Goal: Task Accomplishment & Management: Complete application form

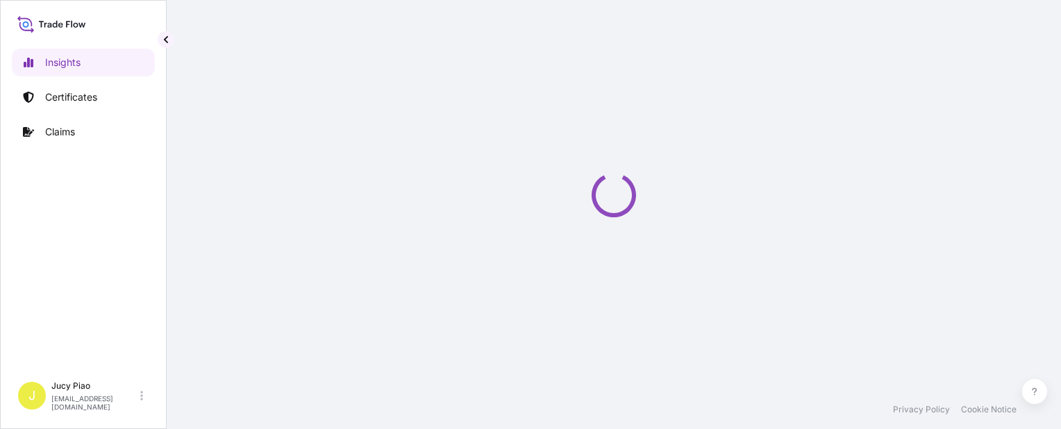
select select "2025"
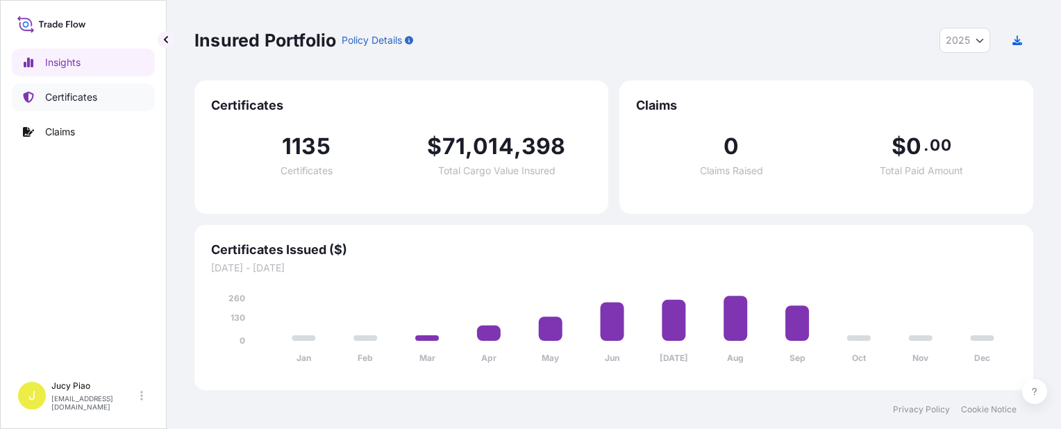
click at [69, 99] on p "Certificates" at bounding box center [71, 97] width 52 height 14
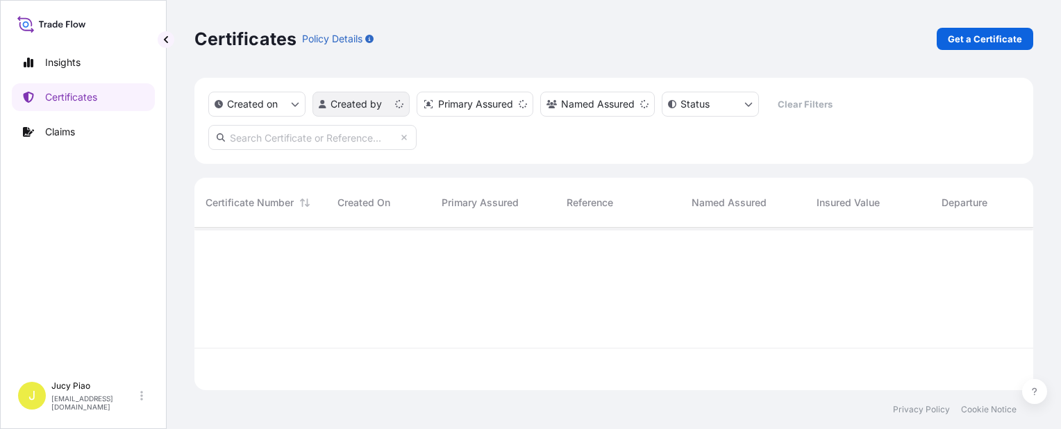
scroll to position [160, 827]
click at [977, 41] on p "Get a Certificate" at bounding box center [985, 39] width 74 height 14
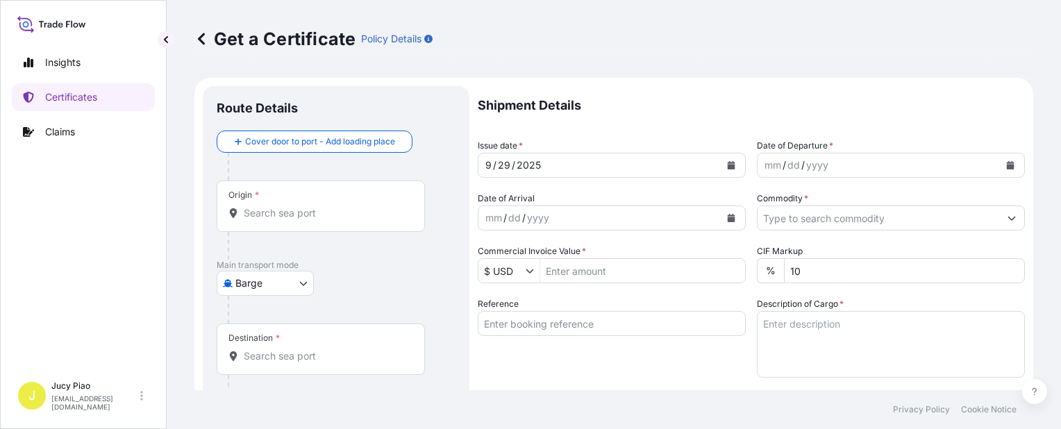
click at [289, 285] on body "Insights Certificates Claims J Jucy Piao [EMAIL_ADDRESS][DOMAIN_NAME] Get a Cer…" at bounding box center [530, 214] width 1061 height 429
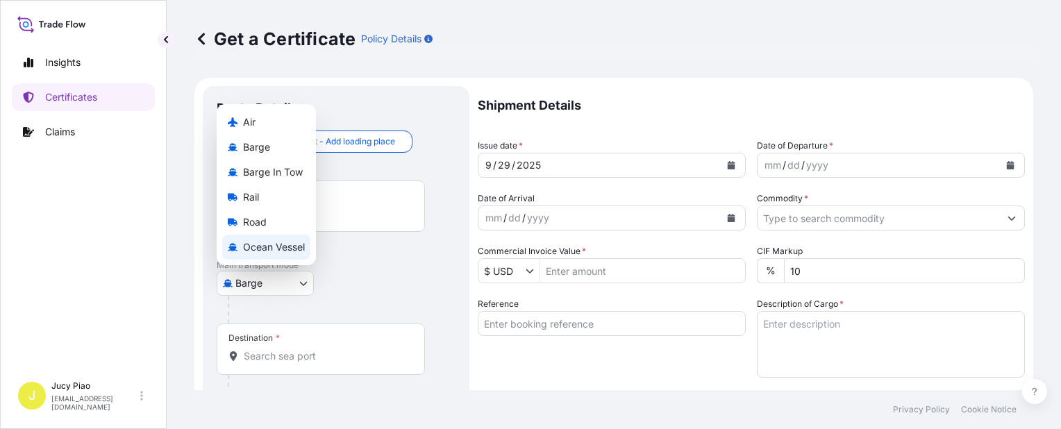
click at [295, 240] on span "Ocean Vessel" at bounding box center [274, 247] width 62 height 14
select select "Ocean Vessel"
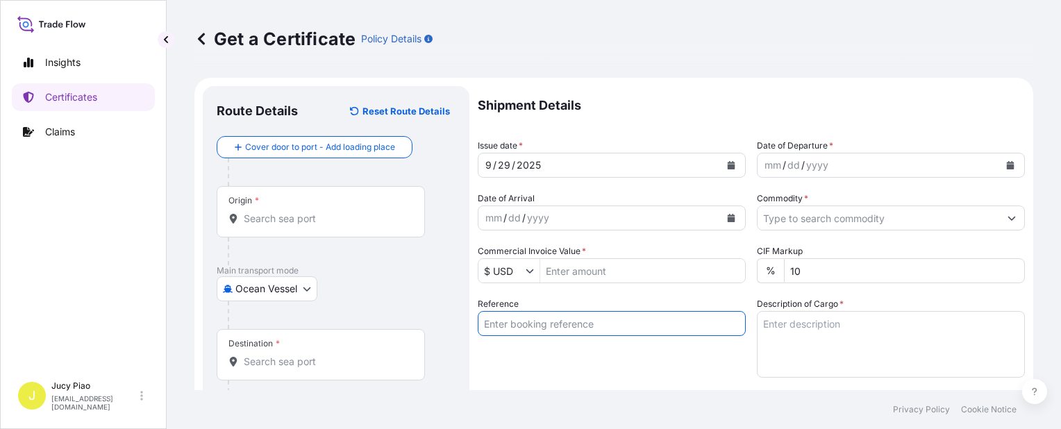
click at [535, 318] on input "Reference" at bounding box center [612, 323] width 268 height 25
paste input "CSHSE0433992"
type input "CSHSE0433992"
click at [552, 351] on div "Reference CSHSE0433992" at bounding box center [612, 337] width 268 height 81
click at [348, 224] on input "Origin *" at bounding box center [326, 219] width 164 height 14
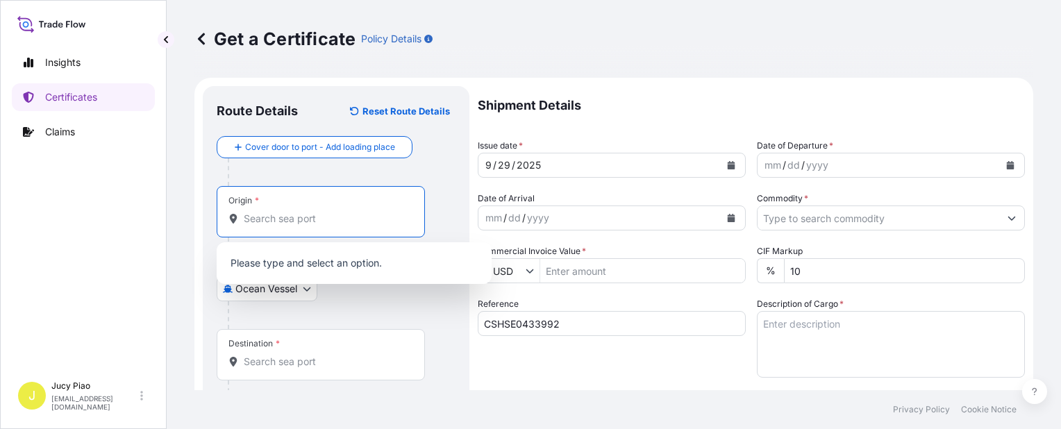
paste input "[GEOGRAPHIC_DATA]"
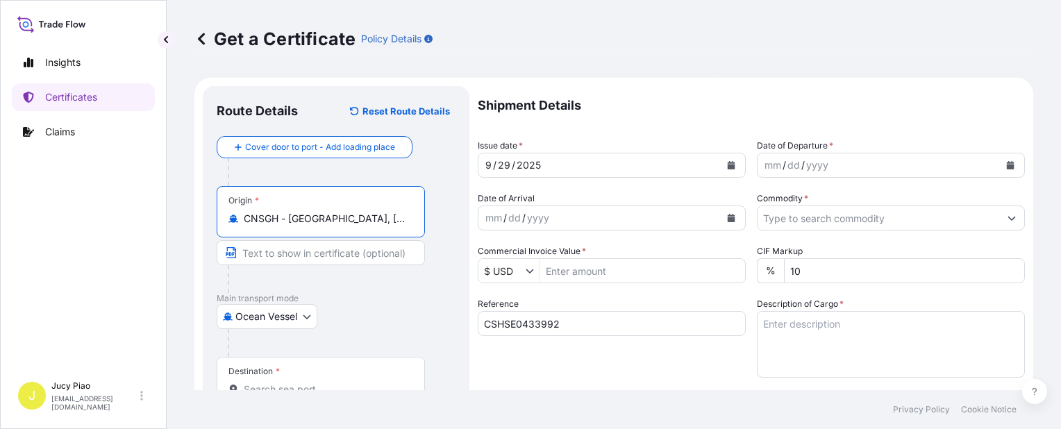
drag, startPoint x: 302, startPoint y: 218, endPoint x: 415, endPoint y: 240, distance: 115.3
click at [408, 230] on div "Origin * CNSGH - [GEOGRAPHIC_DATA], [GEOGRAPHIC_DATA]" at bounding box center [321, 211] width 208 height 51
type input "CNSGH - [GEOGRAPHIC_DATA], [GEOGRAPHIC_DATA]"
click at [335, 256] on input "Text to appear on certificate" at bounding box center [321, 252] width 208 height 25
paste input "[GEOGRAPHIC_DATA]"
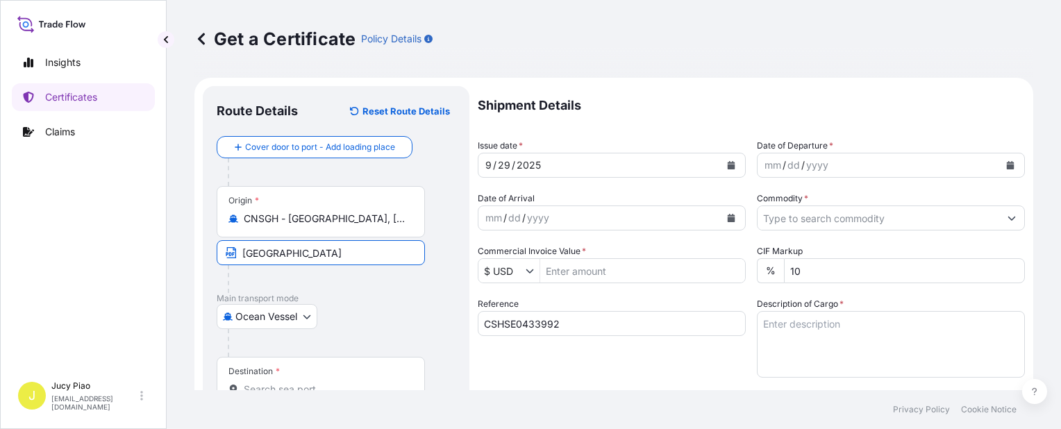
type input "[GEOGRAPHIC_DATA]"
click at [384, 298] on p "Main transport mode" at bounding box center [336, 298] width 239 height 11
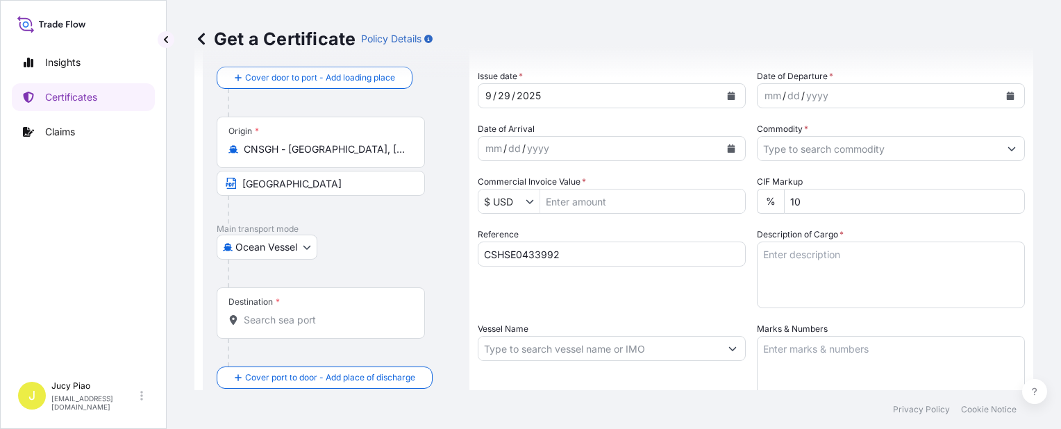
click at [312, 323] on input "Destination *" at bounding box center [326, 320] width 164 height 14
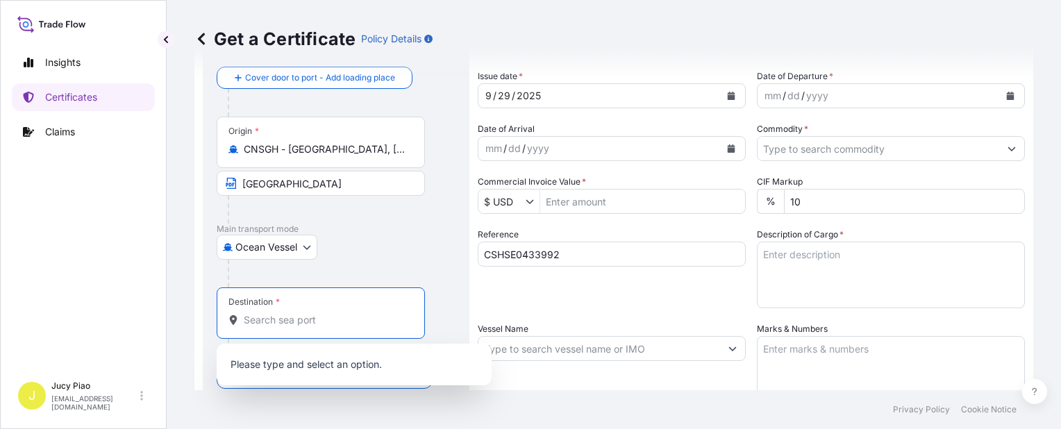
paste input "INCHEON"
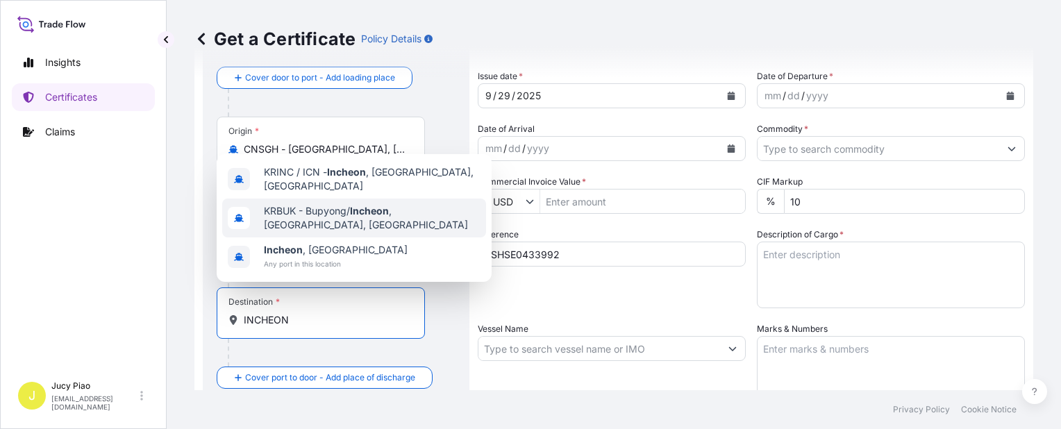
click at [355, 195] on div "KRINC / ICN - [GEOGRAPHIC_DATA] , [GEOGRAPHIC_DATA], [GEOGRAPHIC_DATA]" at bounding box center [354, 179] width 264 height 39
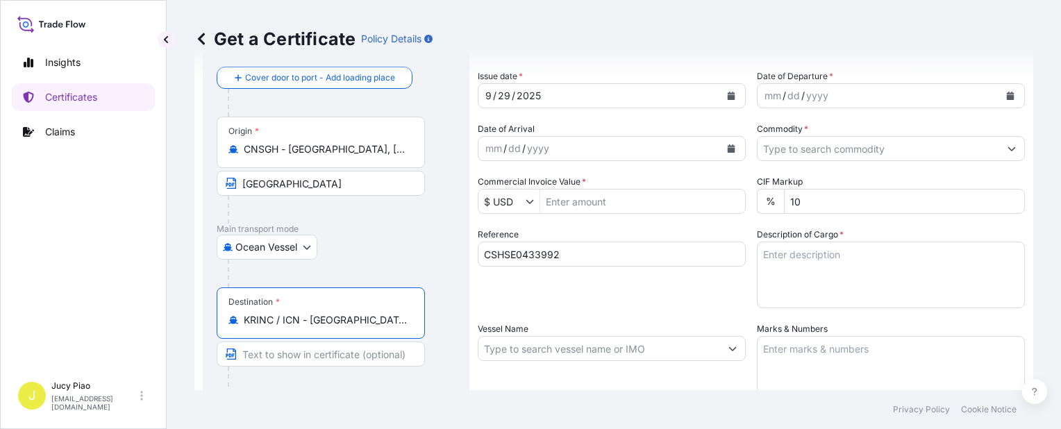
type input "KRINC / ICN - [GEOGRAPHIC_DATA], [GEOGRAPHIC_DATA], [GEOGRAPHIC_DATA]"
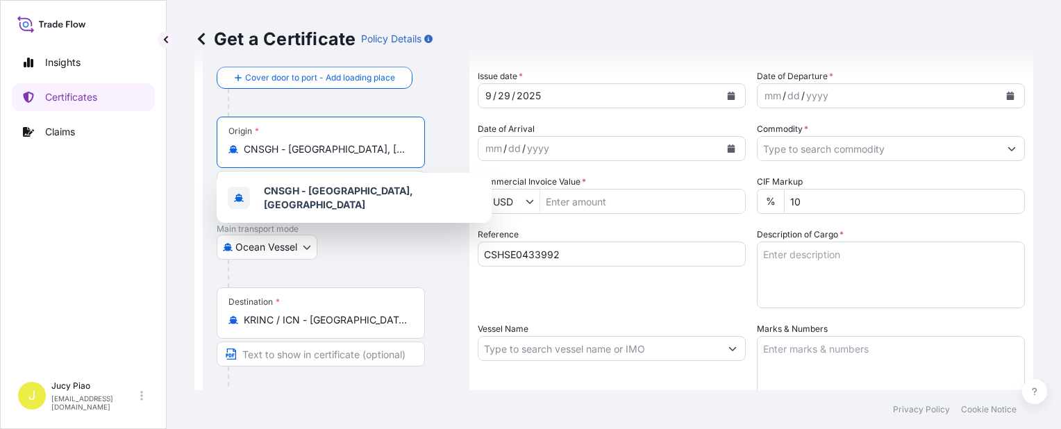
drag, startPoint x: 289, startPoint y: 148, endPoint x: 397, endPoint y: 163, distance: 108.7
click at [396, 152] on input "CNSGH - [GEOGRAPHIC_DATA], [GEOGRAPHIC_DATA]" at bounding box center [326, 149] width 164 height 14
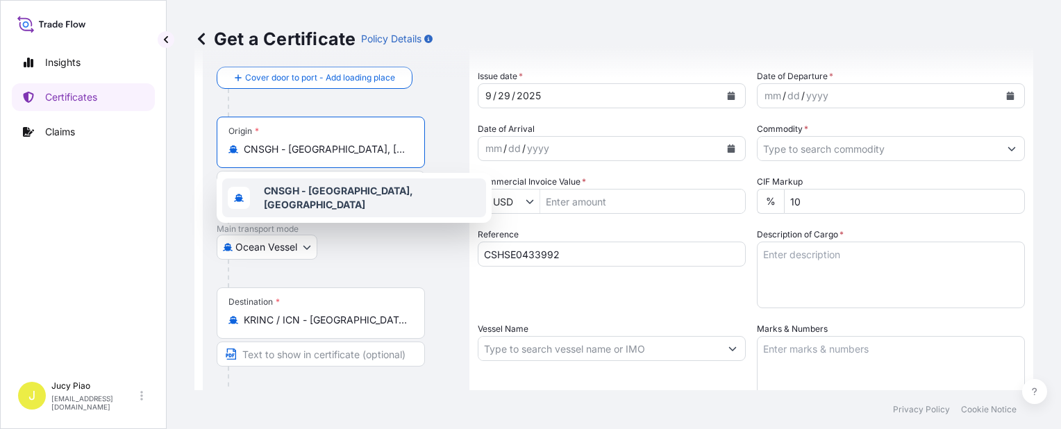
click at [439, 101] on div at bounding box center [342, 103] width 228 height 28
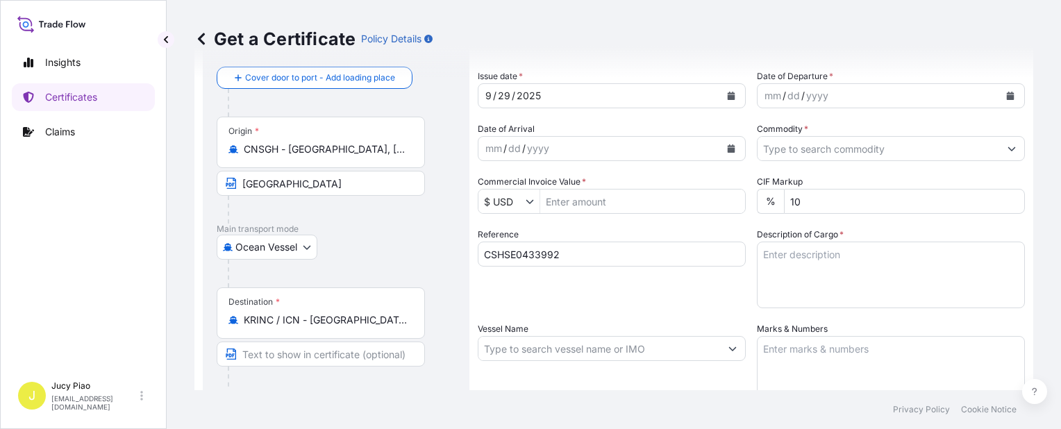
click at [307, 193] on input "[GEOGRAPHIC_DATA]" at bounding box center [321, 183] width 208 height 25
drag, startPoint x: 325, startPoint y: 184, endPoint x: 203, endPoint y: 190, distance: 122.3
click at [200, 186] on form "Route Details Reset Route Details Cover door to port - Add loading place Place …" at bounding box center [613, 366] width 839 height 717
paste input "[GEOGRAPHIC_DATA], [GEOGRAPHIC_DATA]"
type input "[GEOGRAPHIC_DATA], [GEOGRAPHIC_DATA]"
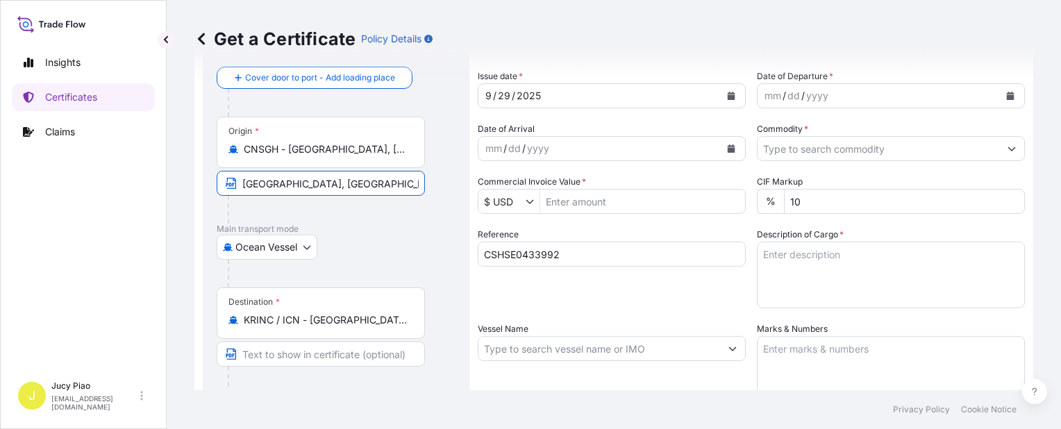
click at [404, 246] on div "Ocean Vessel Air Barge Barge in Tow Rail Road [GEOGRAPHIC_DATA]" at bounding box center [336, 247] width 239 height 25
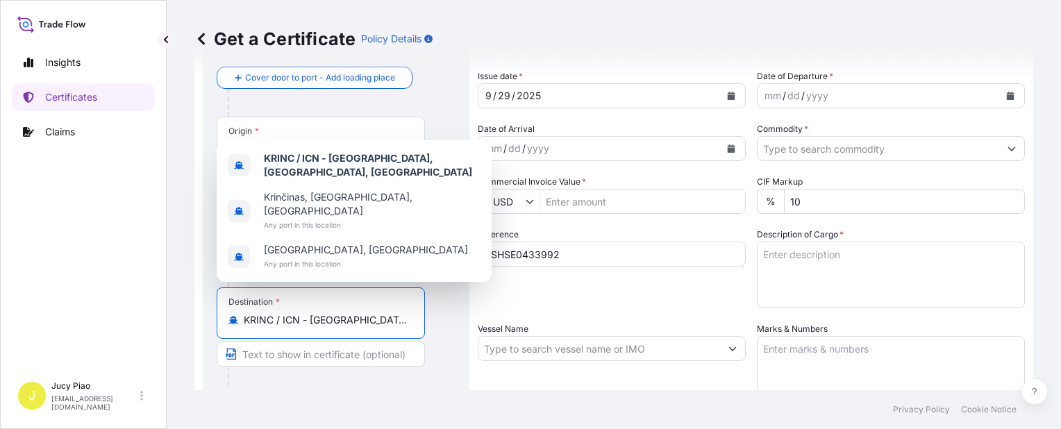
scroll to position [0, 3]
drag, startPoint x: 311, startPoint y: 323, endPoint x: 413, endPoint y: 326, distance: 102.1
click at [413, 326] on div "Destination * KRINC / ICN - [GEOGRAPHIC_DATA], [GEOGRAPHIC_DATA], [GEOGRAPHIC_D…" at bounding box center [321, 312] width 208 height 51
click at [336, 321] on input "KRINC / ICN - [GEOGRAPHIC_DATA], [GEOGRAPHIC_DATA], [GEOGRAPHIC_DATA]" at bounding box center [326, 320] width 164 height 14
drag, startPoint x: 305, startPoint y: 321, endPoint x: 517, endPoint y: 342, distance: 212.7
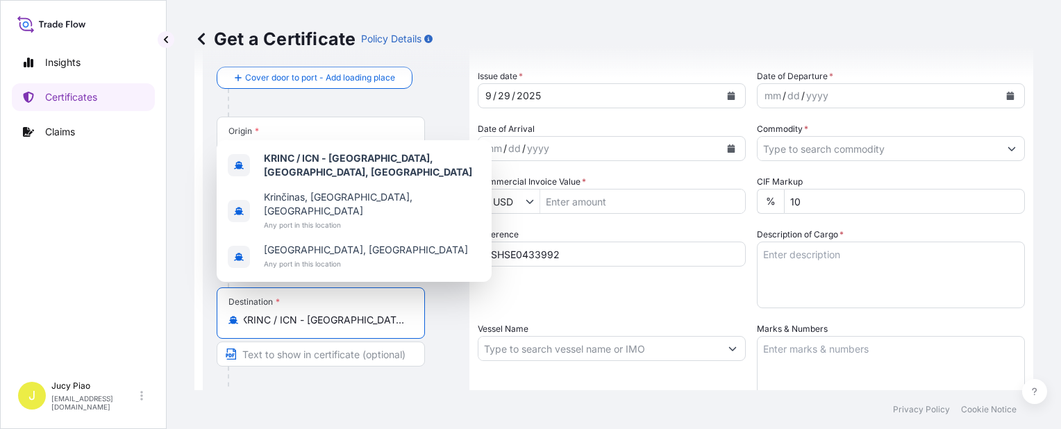
click at [516, 342] on form "Route Details Reset Route Details Cover door to port - Add loading place Place …" at bounding box center [613, 366] width 839 height 717
click at [296, 364] on input "Text to appear on certificate" at bounding box center [321, 354] width 208 height 25
paste input "[GEOGRAPHIC_DATA], [GEOGRAPHIC_DATA], [GEOGRAPHIC_DATA]"
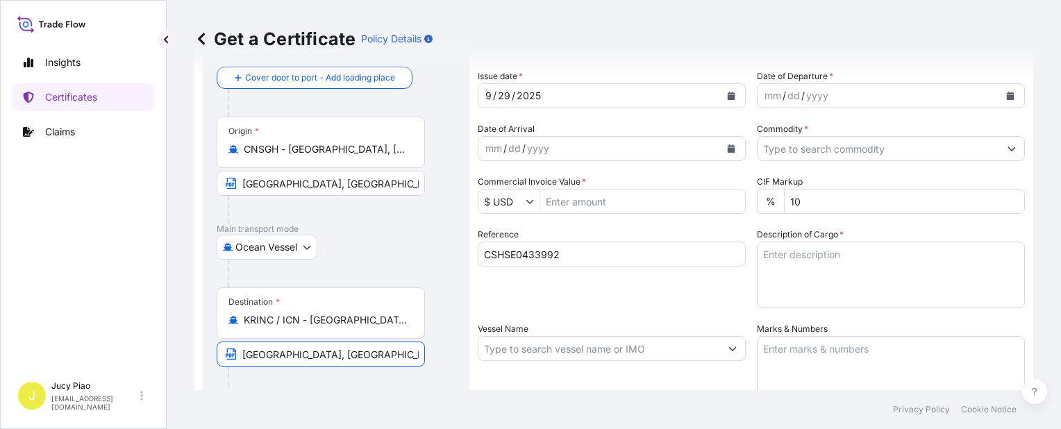
type input "[GEOGRAPHIC_DATA], [GEOGRAPHIC_DATA], [GEOGRAPHIC_DATA]"
click at [661, 301] on div "Reference CSHSE0433992" at bounding box center [612, 268] width 268 height 81
click at [786, 94] on div "dd" at bounding box center [793, 95] width 15 height 17
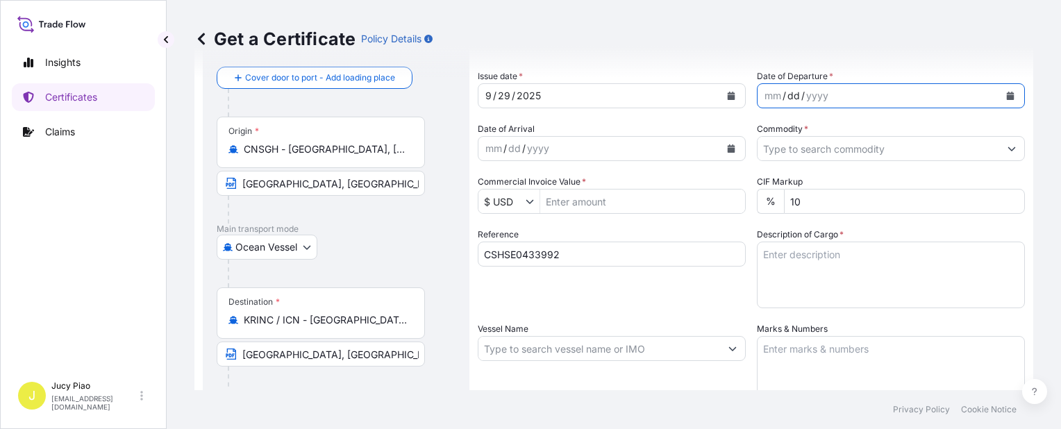
click at [764, 98] on div "mm" at bounding box center [772, 95] width 19 height 17
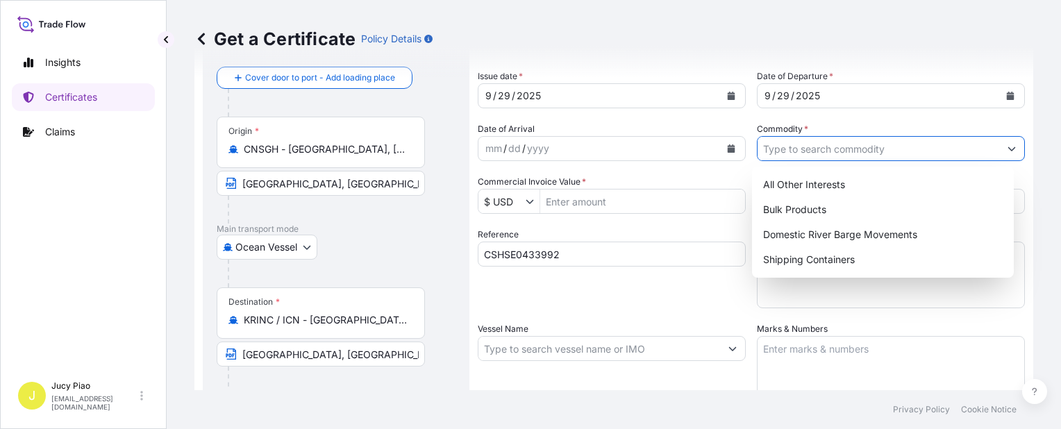
click at [843, 154] on input "Commodity *" at bounding box center [878, 148] width 242 height 25
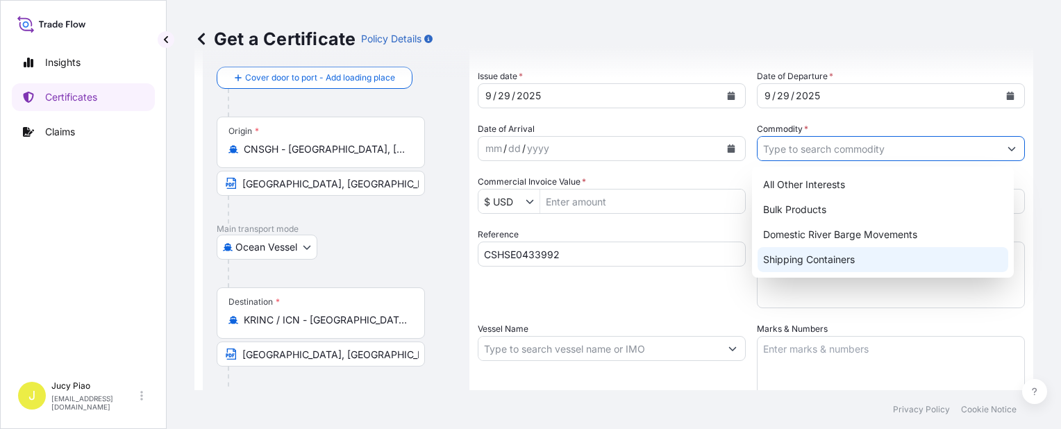
click at [823, 264] on div "Shipping Containers" at bounding box center [882, 259] width 251 height 25
type input "Shipping Containers"
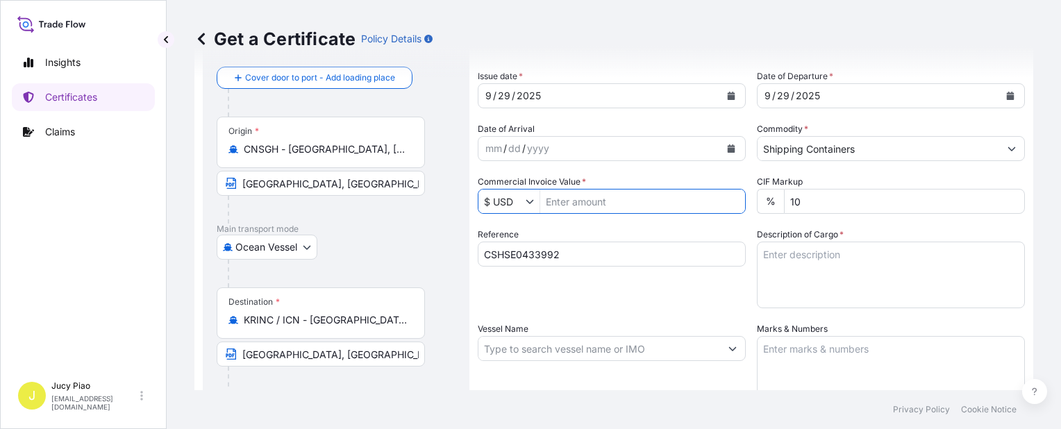
click at [650, 204] on input "Commercial Invoice Value *" at bounding box center [642, 201] width 205 height 25
type input "8,072.3"
click at [805, 262] on textarea "Description of Cargo *" at bounding box center [891, 275] width 268 height 67
click at [856, 289] on textarea "Description of Cargo *" at bounding box center [891, 275] width 268 height 67
paste textarea "[MEDICAL_DATA](TM) 805, 275GA IBC 3 PALLETS (3 TOT)"
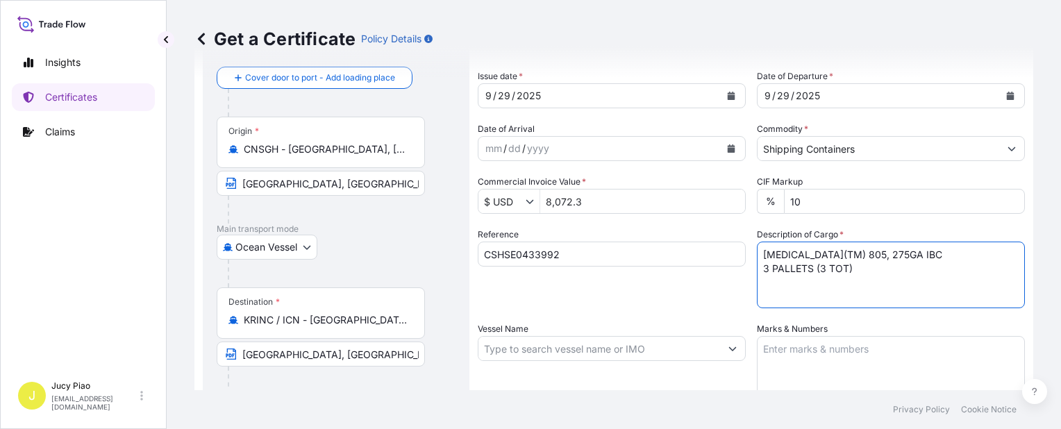
type textarea "[MEDICAL_DATA](TM) 805, 275GA IBC 3 PALLETS (3 TOT)"
click at [830, 368] on textarea "Marks & Numbers" at bounding box center [891, 370] width 268 height 69
paste textarea "PO#4503929537"
type textarea "PO#4503929537"
click at [584, 351] on input "Vessel Name" at bounding box center [599, 348] width 242 height 25
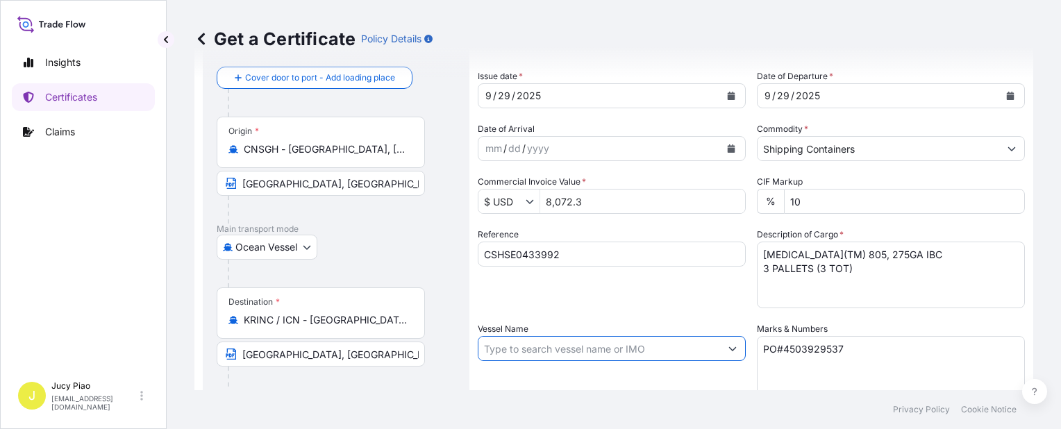
paste input "[PERSON_NAME]"
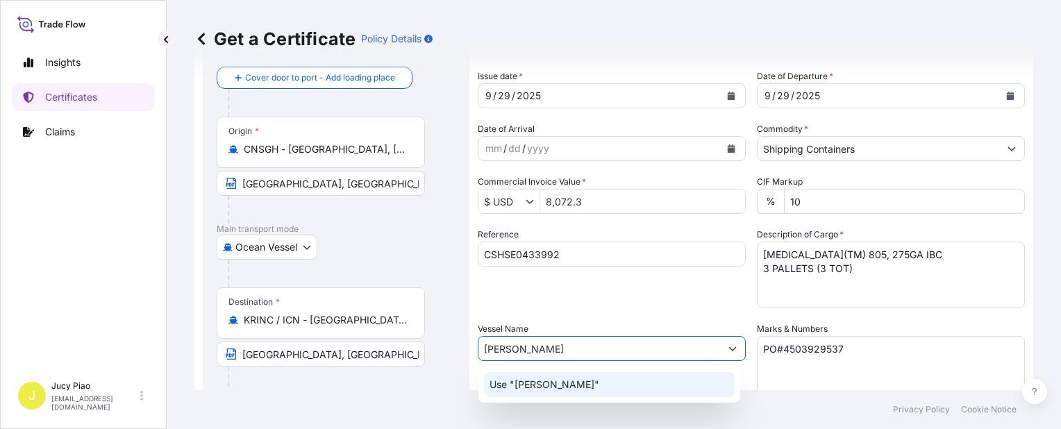
click at [564, 384] on p "Use "[PERSON_NAME]"" at bounding box center [544, 385] width 110 height 14
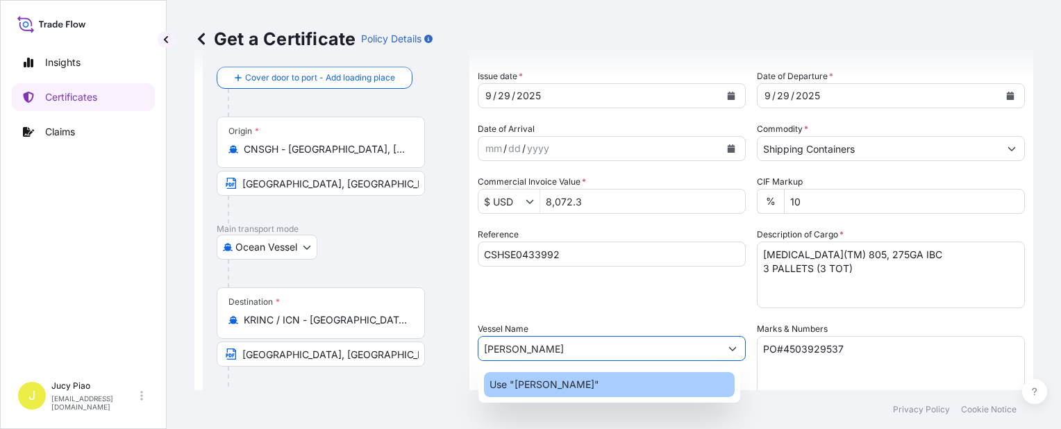
type input "[PERSON_NAME]"
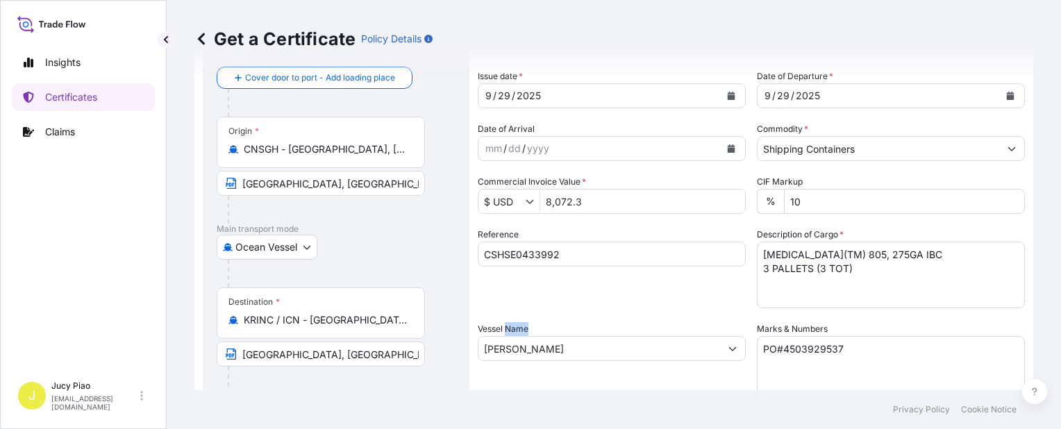
click at [564, 384] on div "Vessel Name [PERSON_NAME]" at bounding box center [612, 363] width 268 height 83
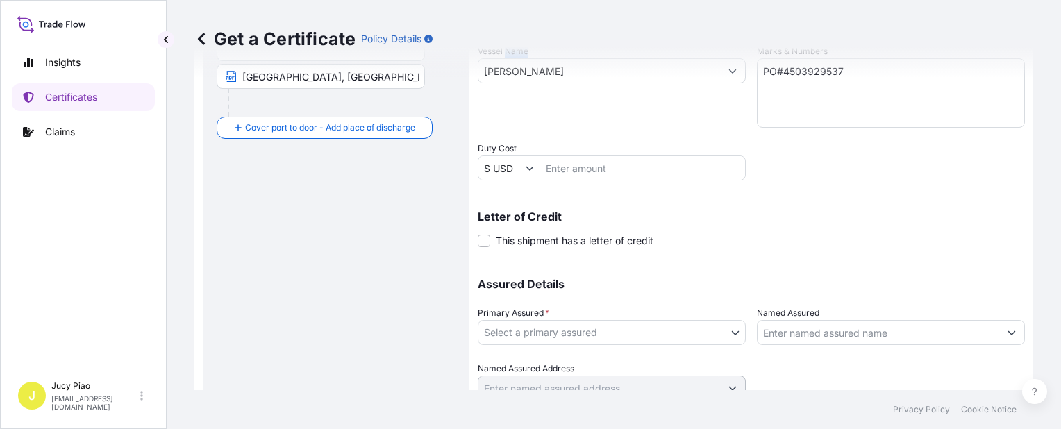
click at [586, 336] on body "0 options available. 1 option available. Insights Certificates Claims J Jucy Pi…" at bounding box center [530, 214] width 1061 height 429
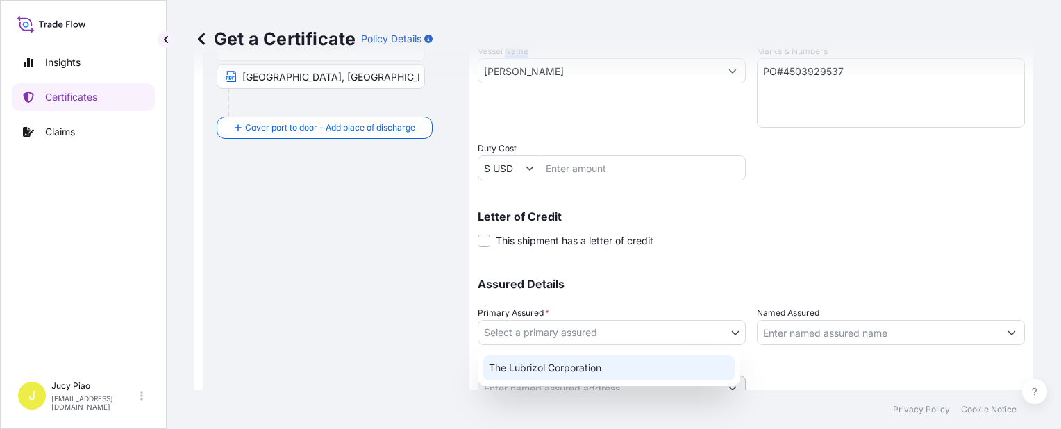
click at [560, 357] on div "The Lubrizol Corporation" at bounding box center [608, 367] width 251 height 25
select select "31566"
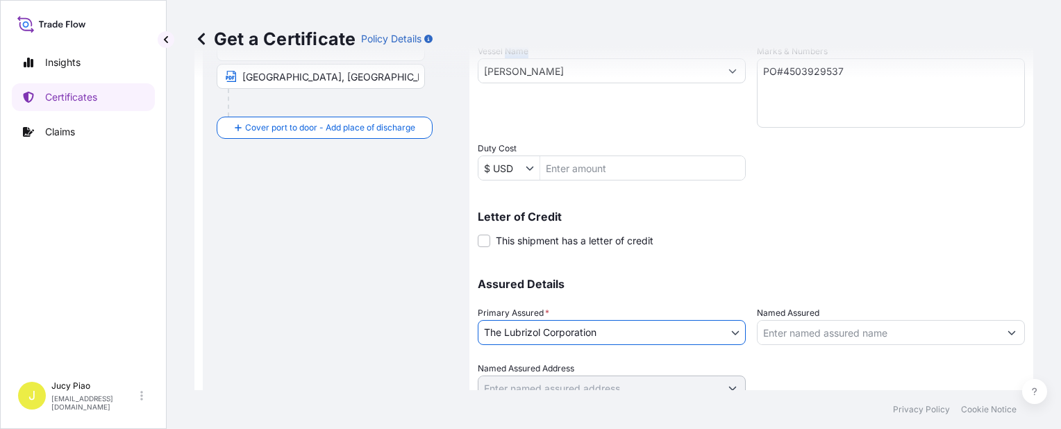
click at [812, 329] on input "Named Assured" at bounding box center [878, 332] width 242 height 25
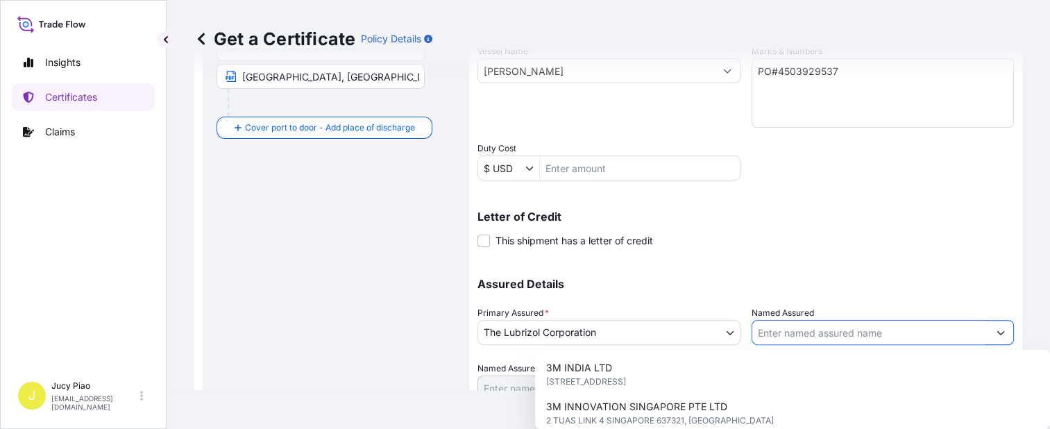
paste input "LUBRIZOL KOREA"
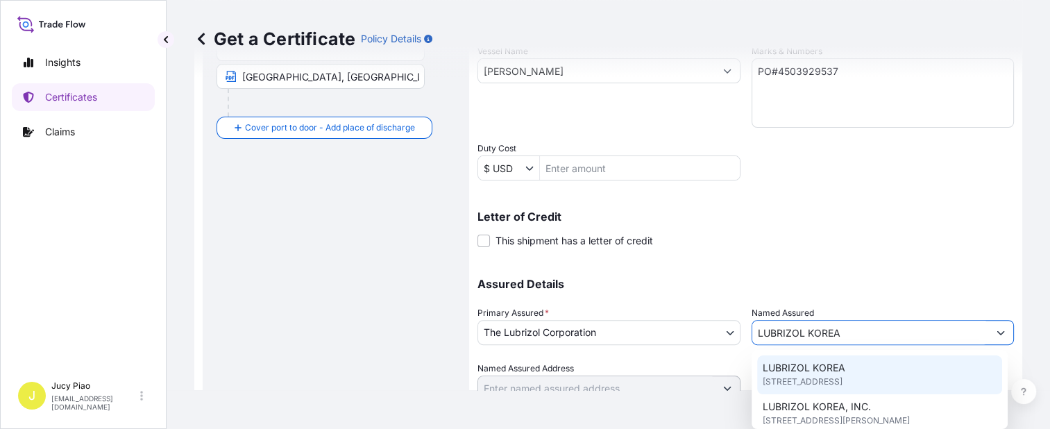
click at [836, 372] on span "LUBRIZOL KOREA" at bounding box center [804, 368] width 83 height 14
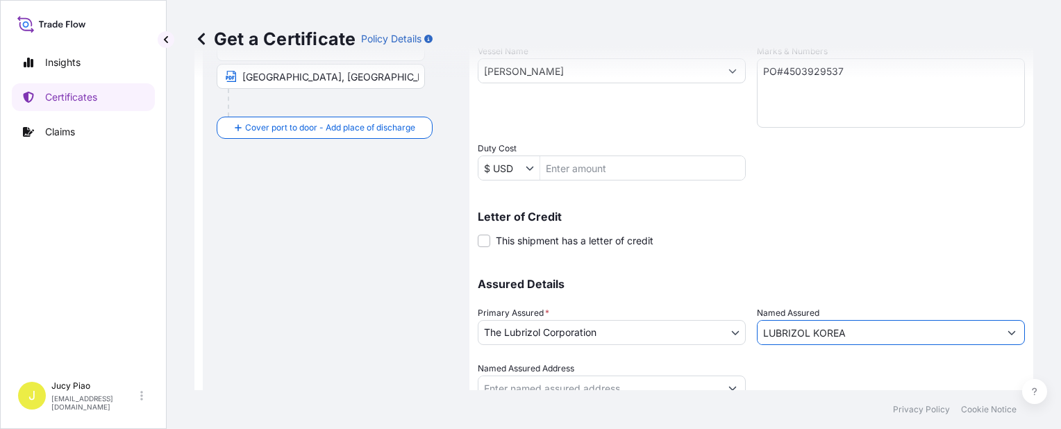
type input "LUBRIZOL KOREA"
click at [836, 372] on div at bounding box center [891, 381] width 268 height 39
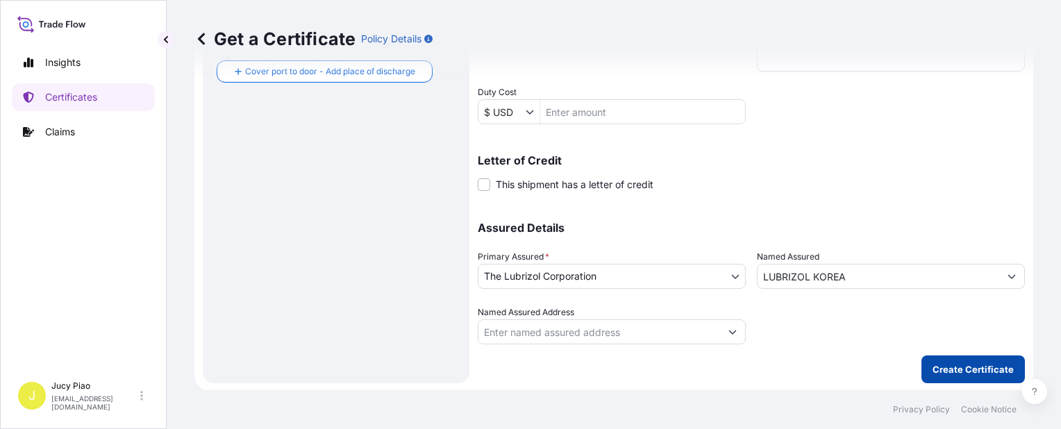
click at [962, 367] on p "Create Certificate" at bounding box center [972, 369] width 81 height 14
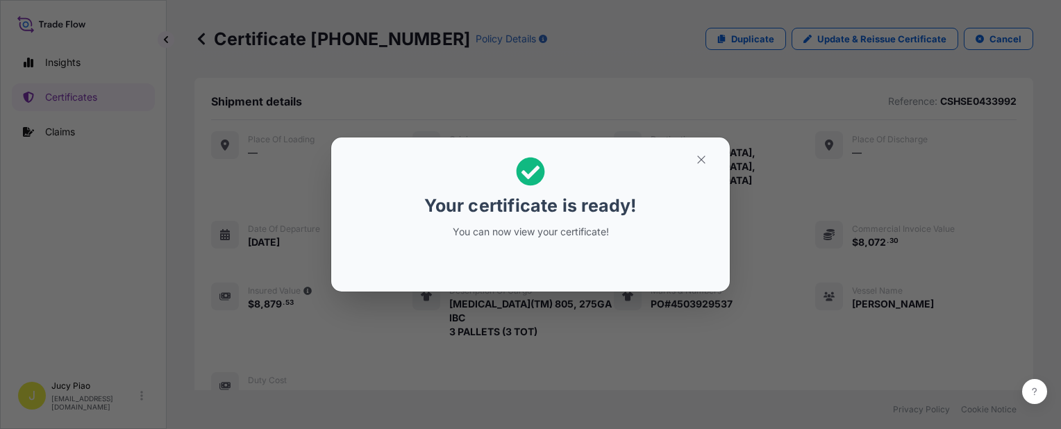
click at [716, 199] on h2 "Your certificate is ready! You can now view your certificate!" at bounding box center [530, 198] width 376 height 99
click at [700, 164] on icon "button" at bounding box center [701, 159] width 12 height 12
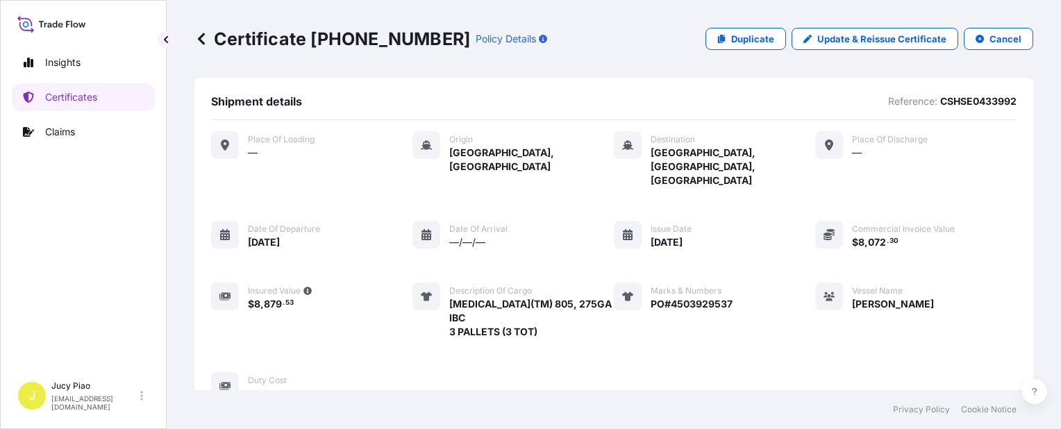
click at [771, 177] on div "Place of Loading — Origin [GEOGRAPHIC_DATA], [GEOGRAPHIC_DATA] Destination [GEO…" at bounding box center [613, 265] width 805 height 269
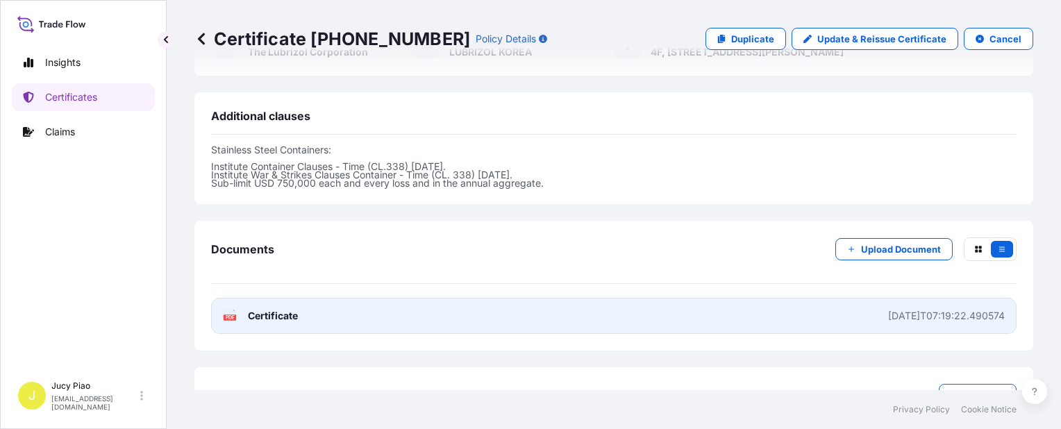
click at [777, 298] on link "PDF Certificate [DATE]T07:19:22.490574" at bounding box center [613, 316] width 805 height 36
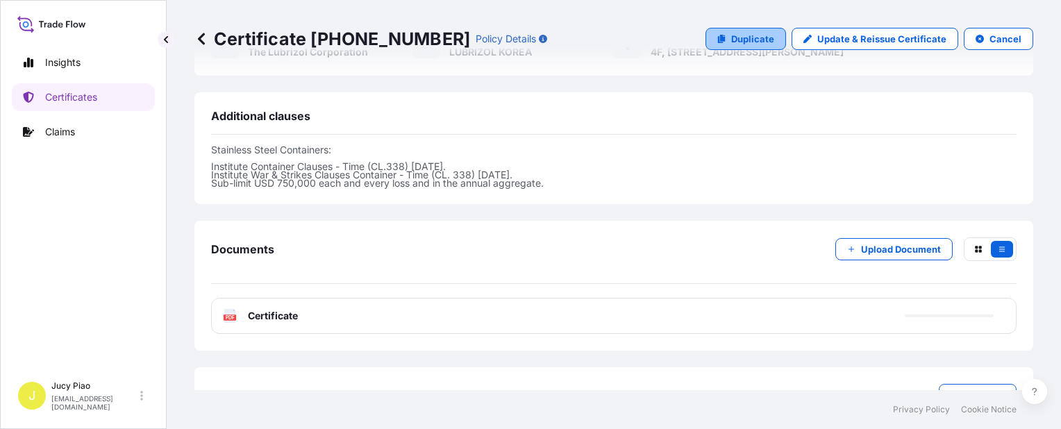
click at [750, 44] on p "Duplicate" at bounding box center [752, 39] width 43 height 14
select select "Ocean Vessel"
select select "31566"
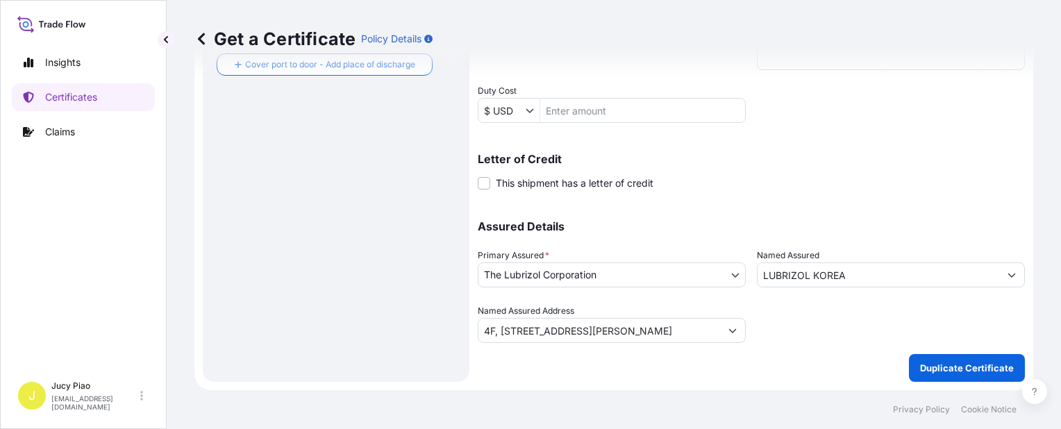
scroll to position [403, 0]
click at [797, 196] on div "Shipment Details Issue date * [DATE] Date of Departure * [DATE] Date of Arrival…" at bounding box center [751, 14] width 547 height 662
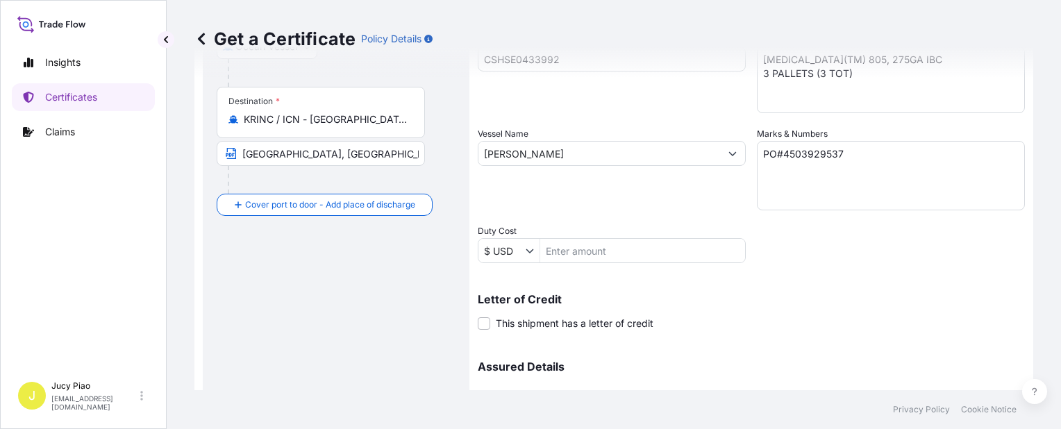
scroll to position [195, 0]
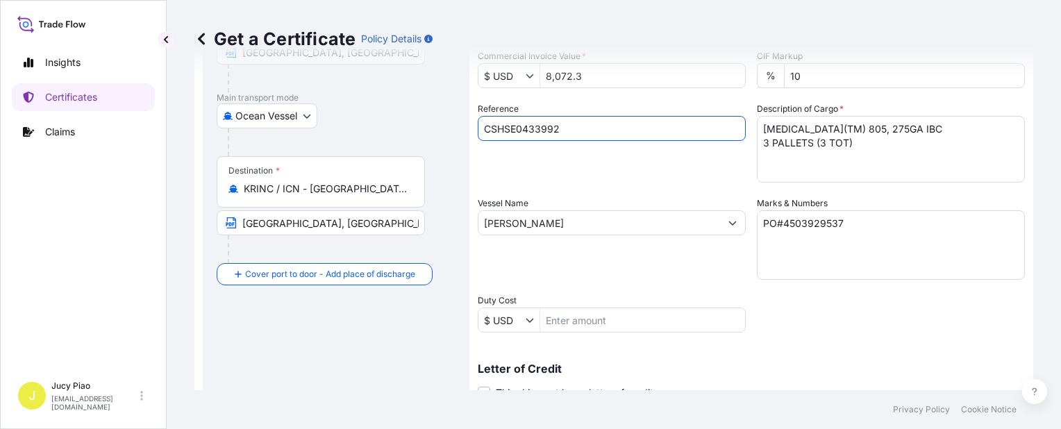
click at [571, 126] on input "CSHSE0433992" at bounding box center [612, 128] width 268 height 25
drag, startPoint x: 469, startPoint y: 119, endPoint x: 422, endPoint y: 131, distance: 48.8
click at [361, 107] on form "Route Details Cover door to port - Add loading place Place of loading Road / [G…" at bounding box center [613, 241] width 839 height 717
paste input "439"
type input "CSHSE0433439"
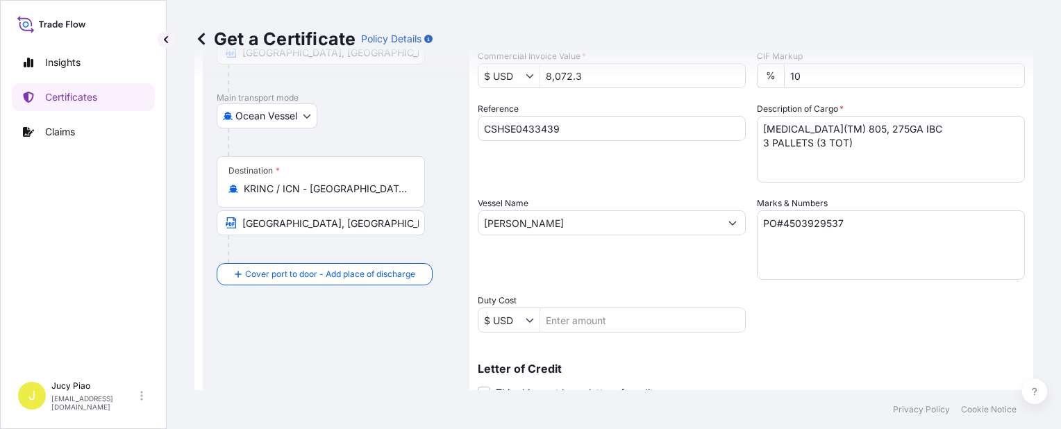
click at [553, 188] on div "Shipment Details Issue date * [DATE] Date of Departure * [DATE] Date of Arrival…" at bounding box center [751, 222] width 547 height 662
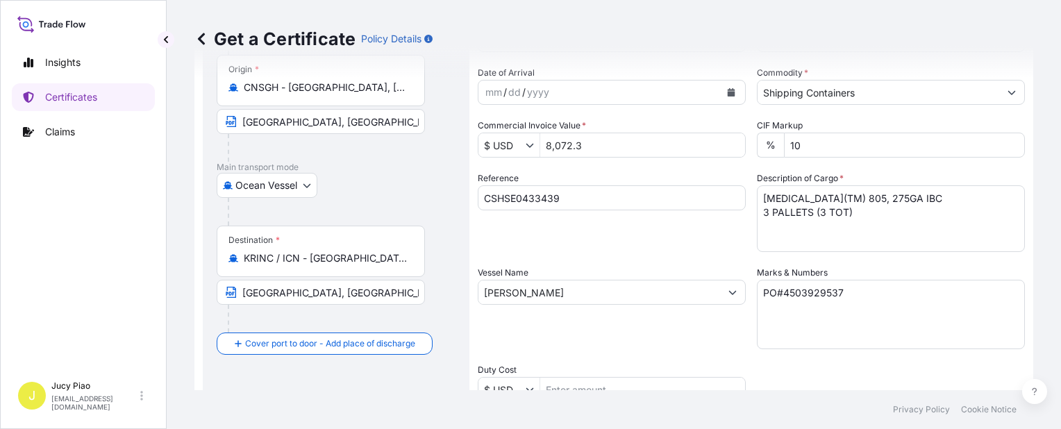
scroll to position [56, 0]
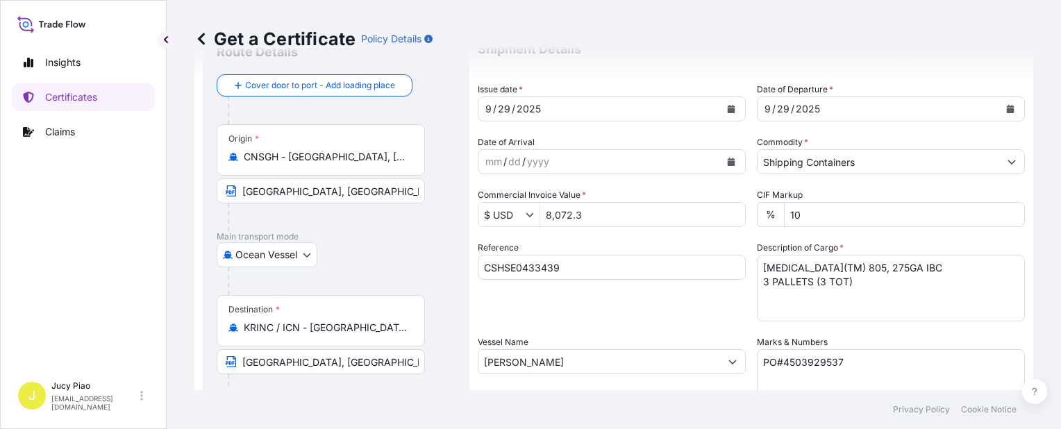
click at [859, 297] on textarea "[MEDICAL_DATA](TM) 805, 275GA IBC 3 PALLETS (3 TOT)" at bounding box center [891, 288] width 268 height 67
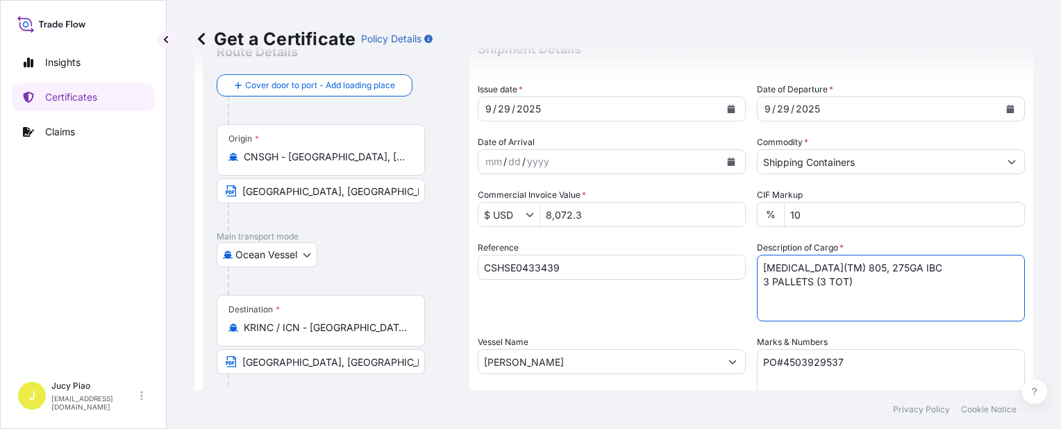
drag, startPoint x: 864, startPoint y: 294, endPoint x: 624, endPoint y: 202, distance: 257.3
click at [624, 203] on div "Shipment Details Issue date * [DATE] Date of Departure * [DATE] Date of Arrival…" at bounding box center [751, 361] width 547 height 662
paste textarea "THERMOPLASTIC POLYURETHANE 2 PALLETS (80 BAGS"
type textarea "THERMOPLASTIC POLYURETHANE 2 PALLETS (80 BAGS)"
click at [842, 355] on textarea "PO#4503929537" at bounding box center [891, 383] width 268 height 69
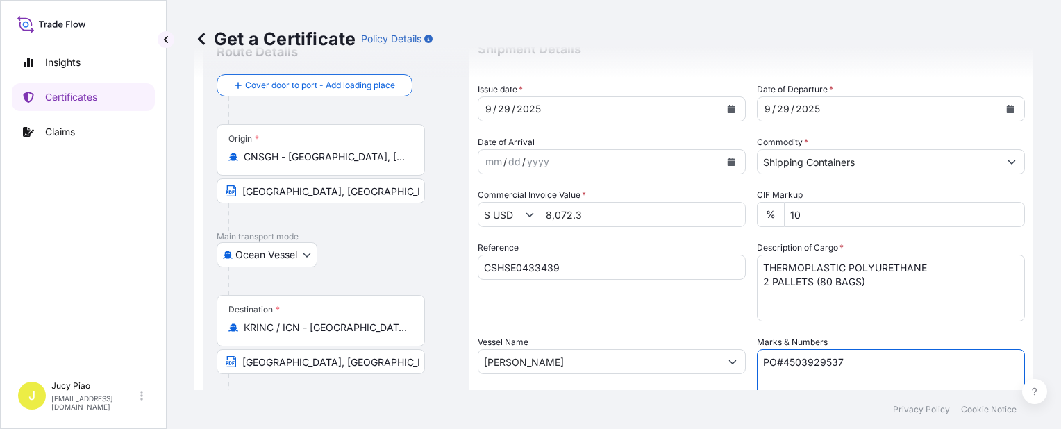
drag, startPoint x: 860, startPoint y: 360, endPoint x: 826, endPoint y: 318, distance: 54.3
click at [614, 333] on div "Shipment Details Issue date * [DATE] Date of Departure * [DATE] Date of Arrival…" at bounding box center [751, 361] width 547 height 662
paste textarea "5023"
type textarea "PO#4503925023"
click at [594, 212] on input "8,072.3" at bounding box center [642, 214] width 205 height 25
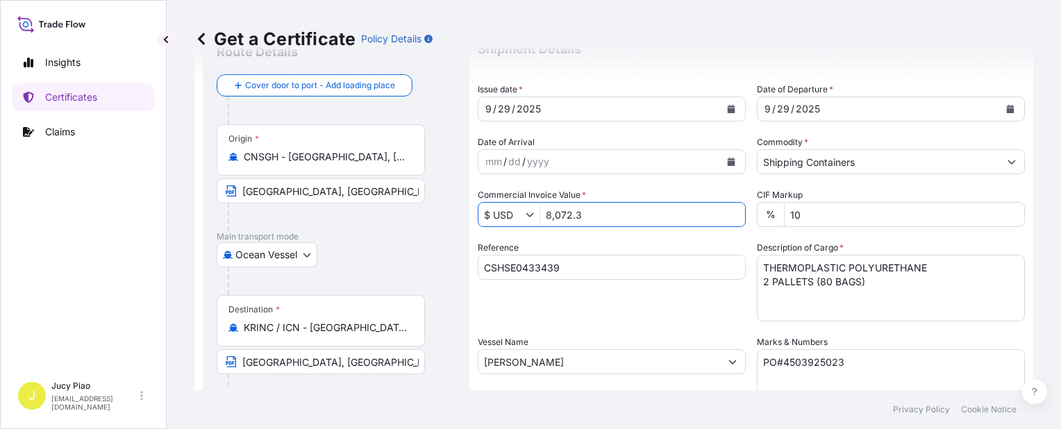
drag, startPoint x: 567, startPoint y: 210, endPoint x: 489, endPoint y: 201, distance: 78.3
click at [490, 204] on div "$ USD 8,072.3" at bounding box center [612, 214] width 268 height 25
type input "6,441.2"
click at [655, 312] on div "Reference CSHSE0433439" at bounding box center [612, 281] width 268 height 81
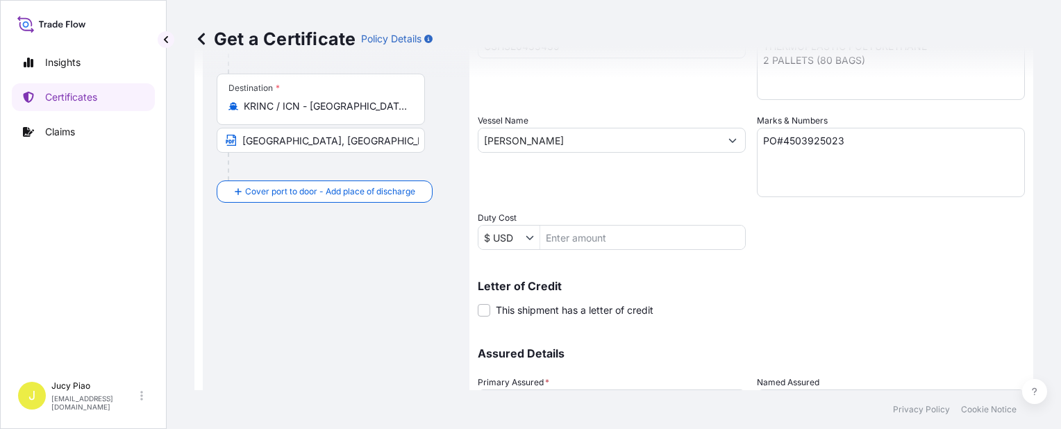
scroll to position [403, 0]
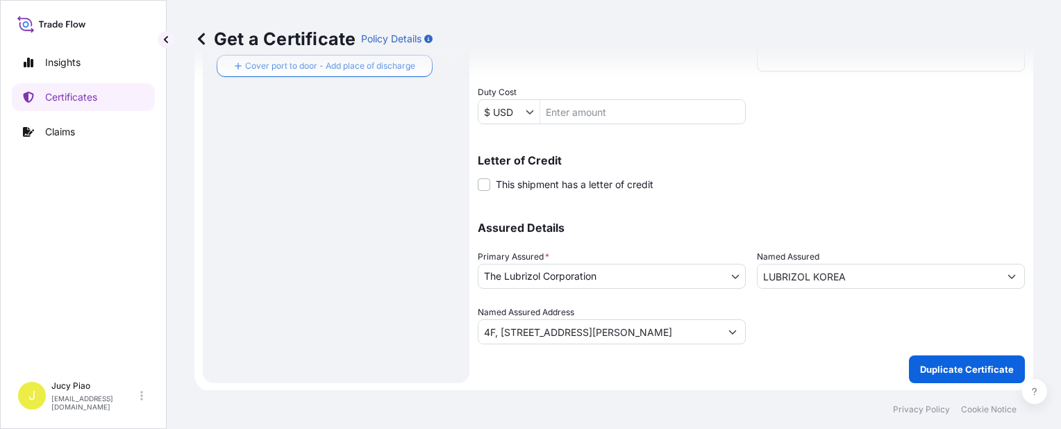
click at [927, 370] on p "Duplicate Certificate" at bounding box center [967, 369] width 94 height 14
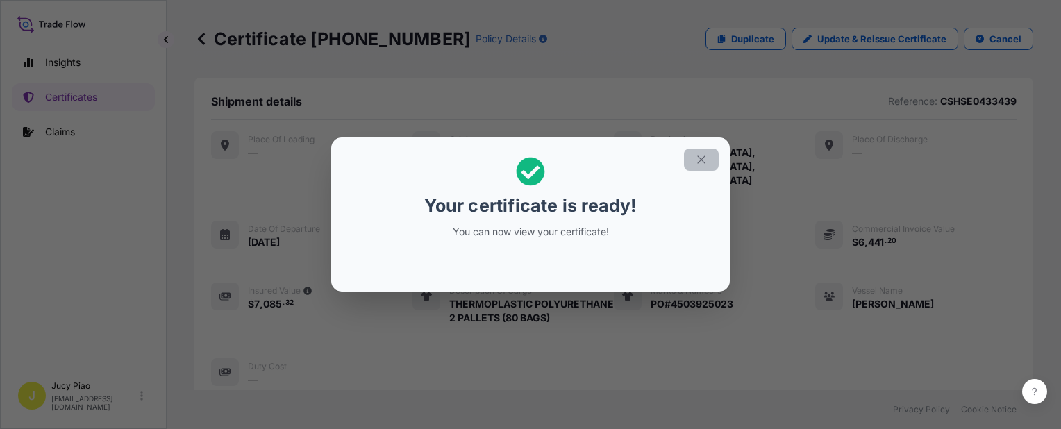
click at [707, 159] on icon "button" at bounding box center [701, 159] width 12 height 12
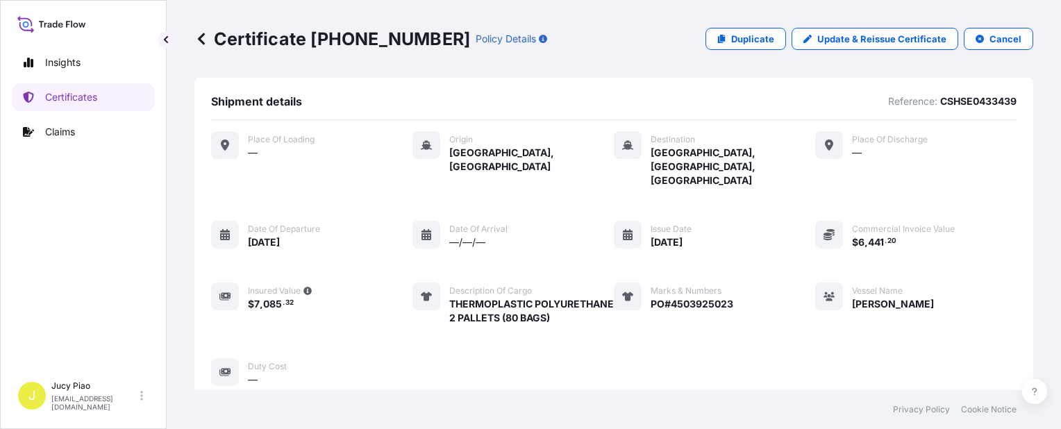
click at [762, 229] on div "Place of Loading — Origin [GEOGRAPHIC_DATA], [GEOGRAPHIC_DATA] Destination [GEO…" at bounding box center [613, 258] width 805 height 255
click at [682, 235] on span "[DATE]" at bounding box center [666, 242] width 32 height 14
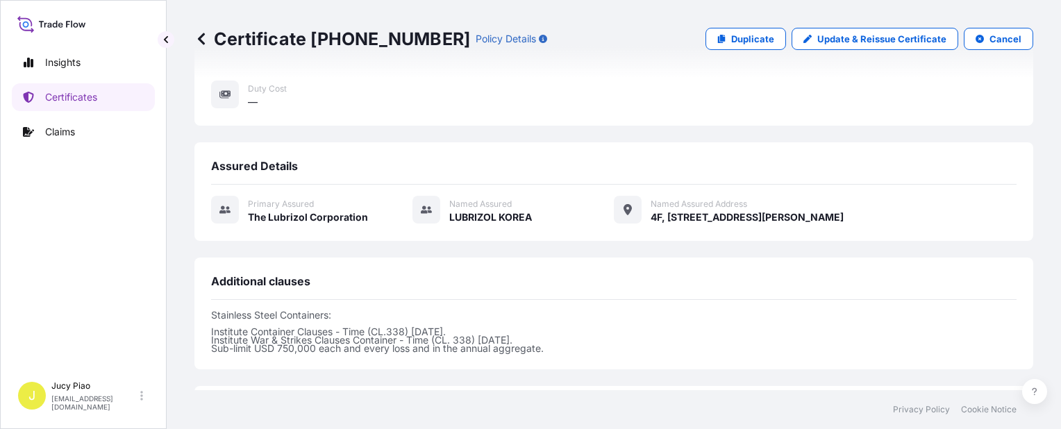
scroll to position [471, 0]
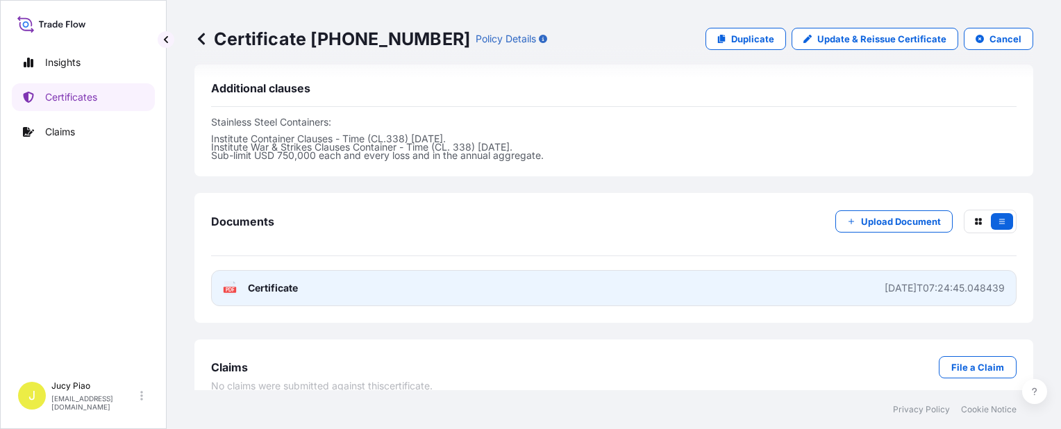
click at [614, 271] on link "PDF Certificate [DATE]T07:24:45.048439" at bounding box center [613, 288] width 805 height 36
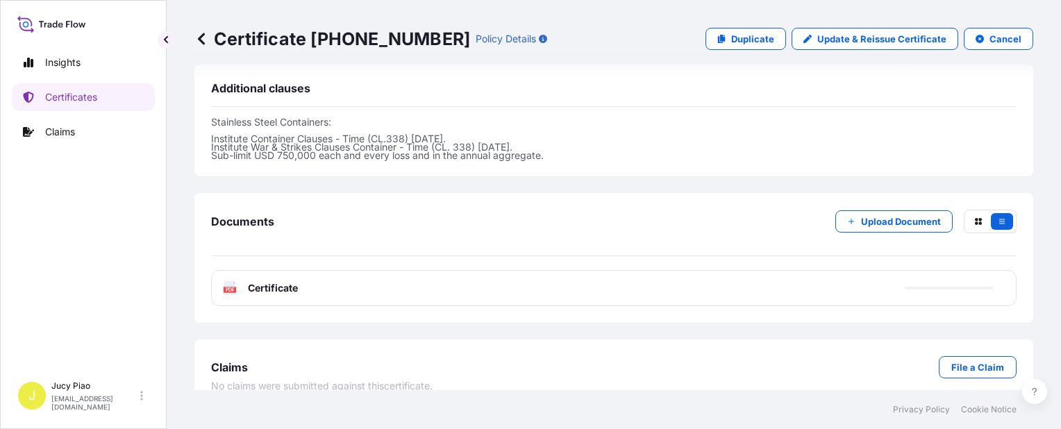
click at [142, 104] on link "Certificates" at bounding box center [83, 97] width 143 height 28
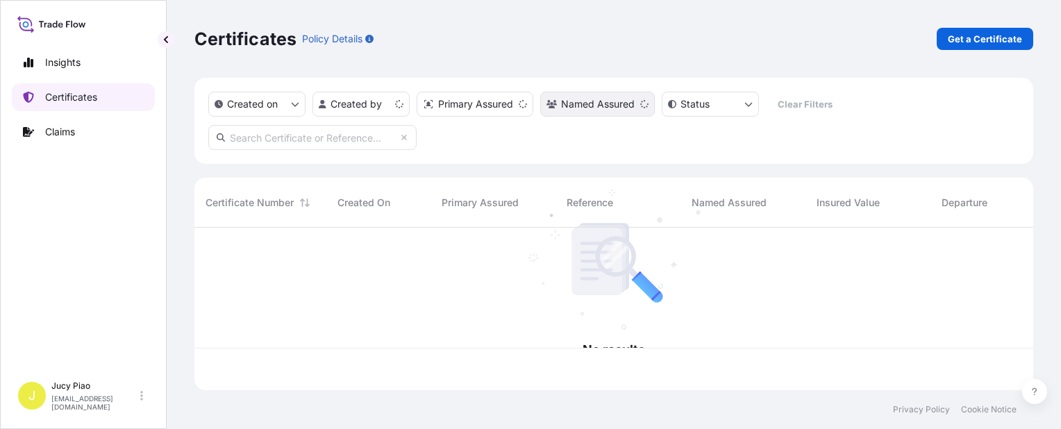
scroll to position [160, 827]
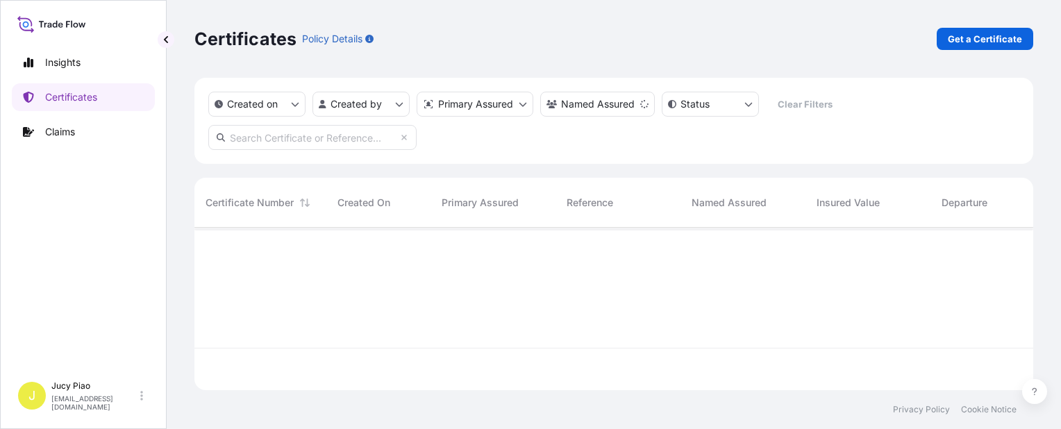
click at [969, 37] on p "Get a Certificate" at bounding box center [985, 39] width 74 height 14
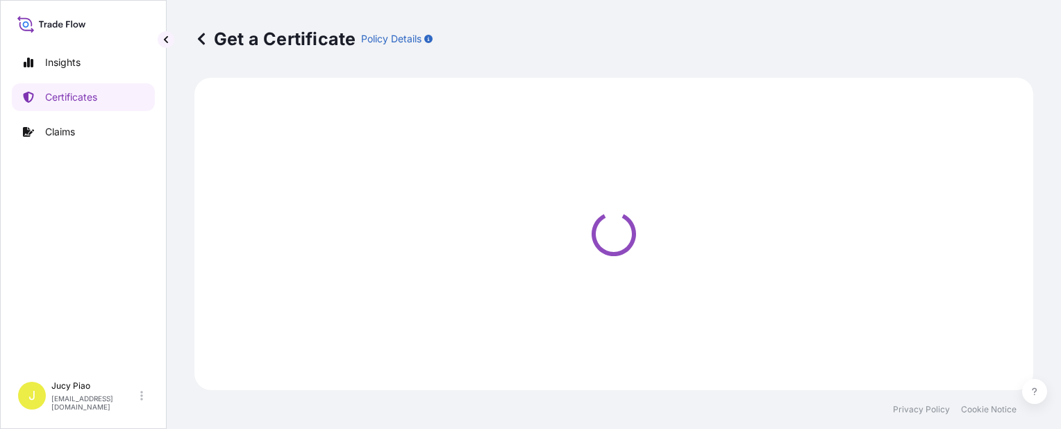
select select "Barge"
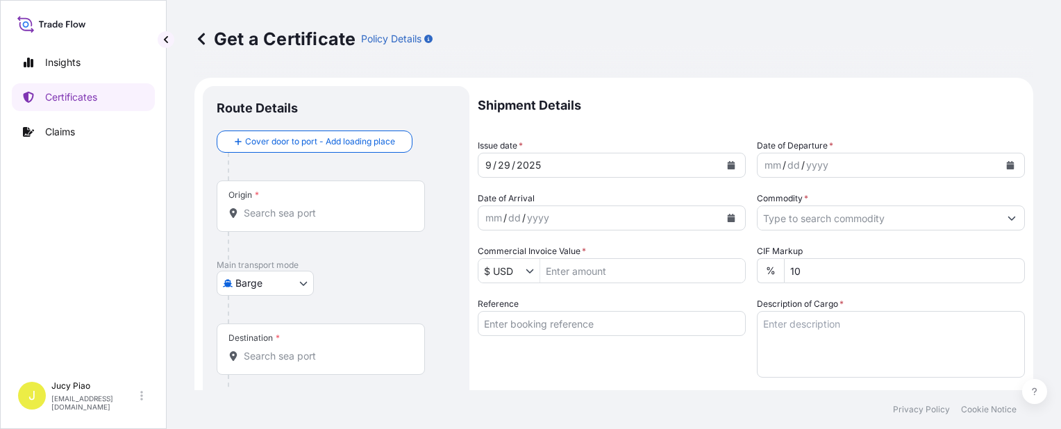
click at [269, 287] on body "Insights Certificates Claims J Jucy Piao [EMAIL_ADDRESS][DOMAIN_NAME] Get a Cer…" at bounding box center [530, 214] width 1061 height 429
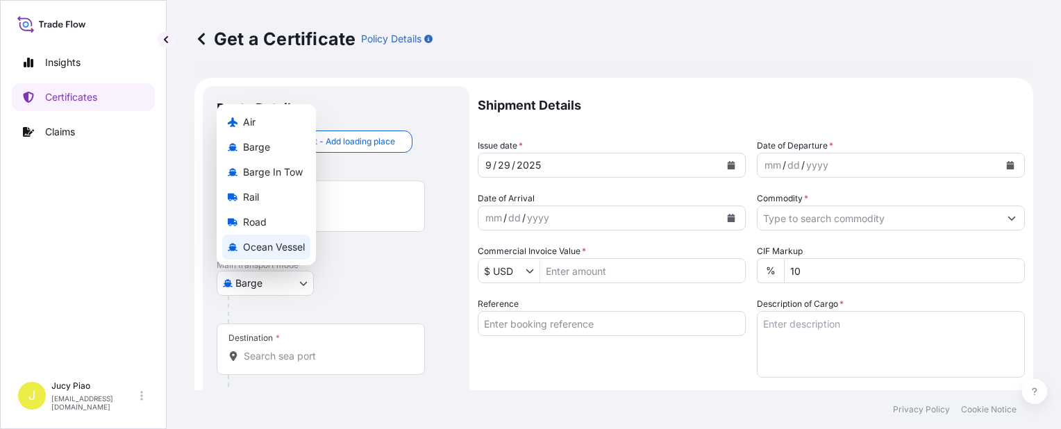
click at [295, 251] on span "Ocean Vessel" at bounding box center [274, 247] width 62 height 14
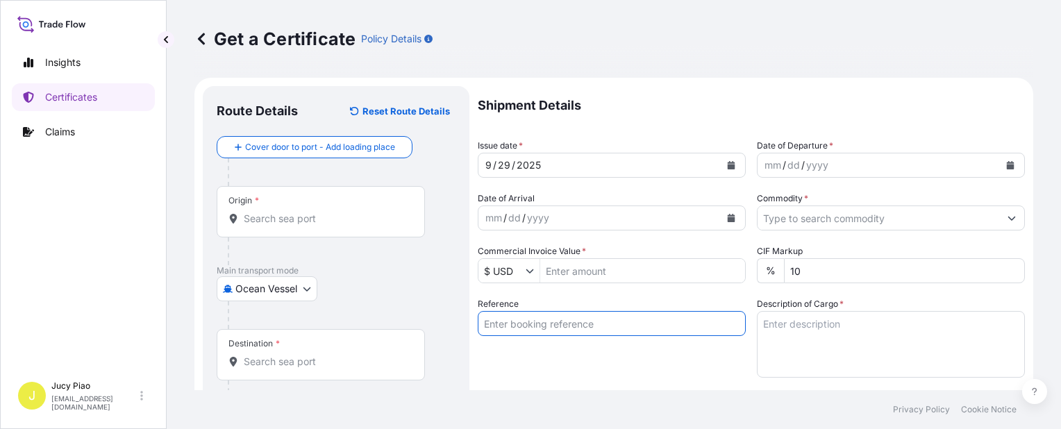
click at [586, 321] on input "Reference" at bounding box center [612, 323] width 268 height 25
paste input "KMTCSHAO576014"
type input "KMTCSHAO576014"
click at [594, 378] on div "Shipment Details Issue date * [DATE] Date of Departure * mm / dd / yyyy Date of…" at bounding box center [751, 417] width 547 height 662
click at [319, 217] on input "Origin *" at bounding box center [326, 219] width 164 height 14
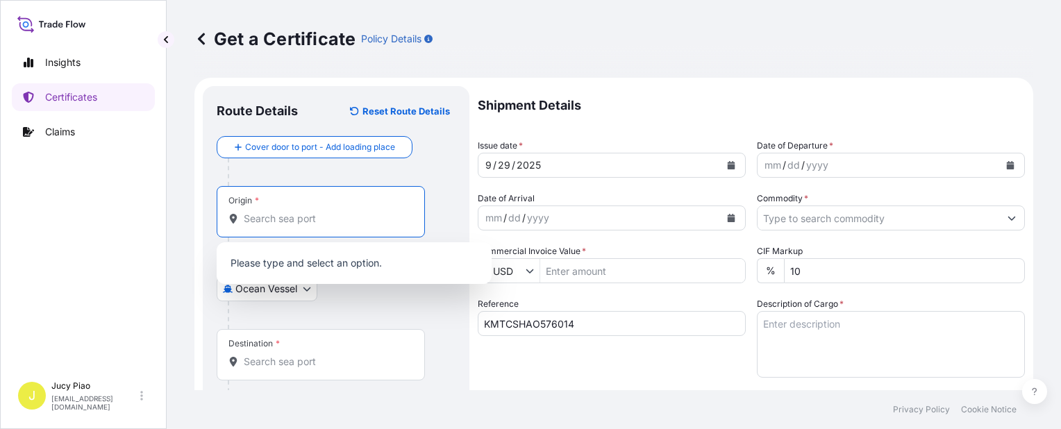
paste input "[GEOGRAPHIC_DATA]"
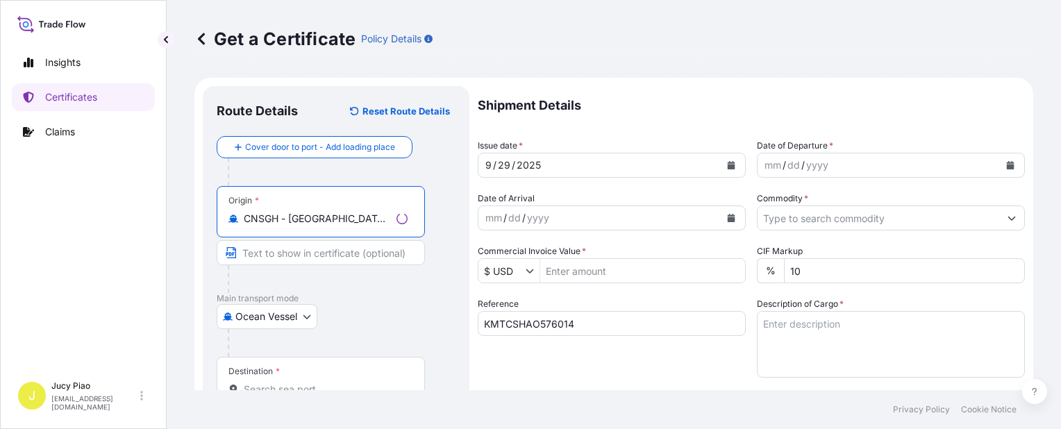
drag, startPoint x: 337, startPoint y: 219, endPoint x: 405, endPoint y: 249, distance: 74.0
click at [412, 233] on div "Origin * CNSGH - [GEOGRAPHIC_DATA], [GEOGRAPHIC_DATA]" at bounding box center [321, 211] width 208 height 51
type input "CNSGH - [GEOGRAPHIC_DATA], [GEOGRAPHIC_DATA]"
click at [328, 254] on input "Text to appear on certificate" at bounding box center [321, 252] width 208 height 25
paste input "[GEOGRAPHIC_DATA], [GEOGRAPHIC_DATA]"
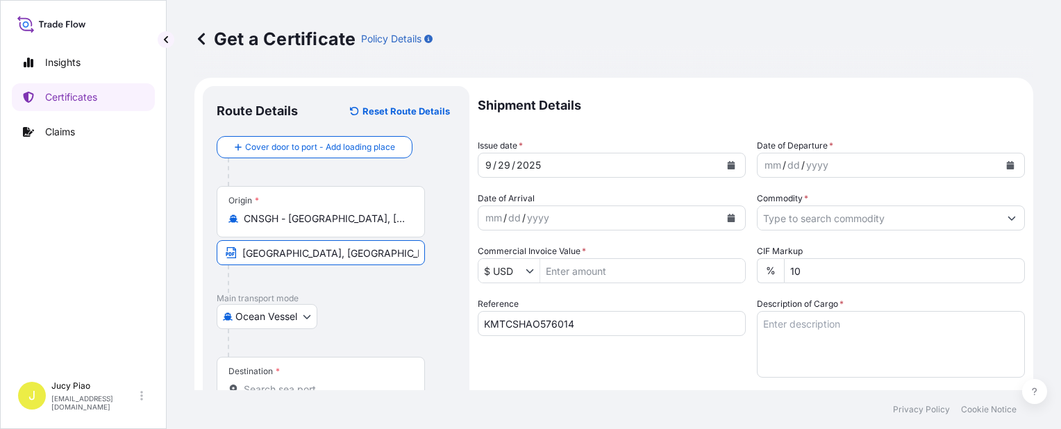
type input "[GEOGRAPHIC_DATA], [GEOGRAPHIC_DATA]"
click at [372, 289] on div at bounding box center [326, 279] width 197 height 28
click at [624, 368] on div "Reference KMTCSHAO576014" at bounding box center [612, 337] width 268 height 81
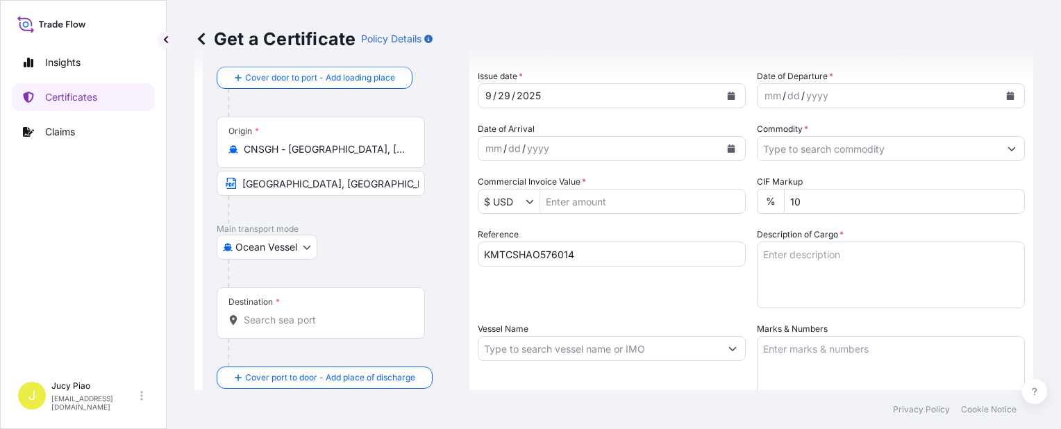
click at [280, 323] on input "Destination *" at bounding box center [326, 320] width 164 height 14
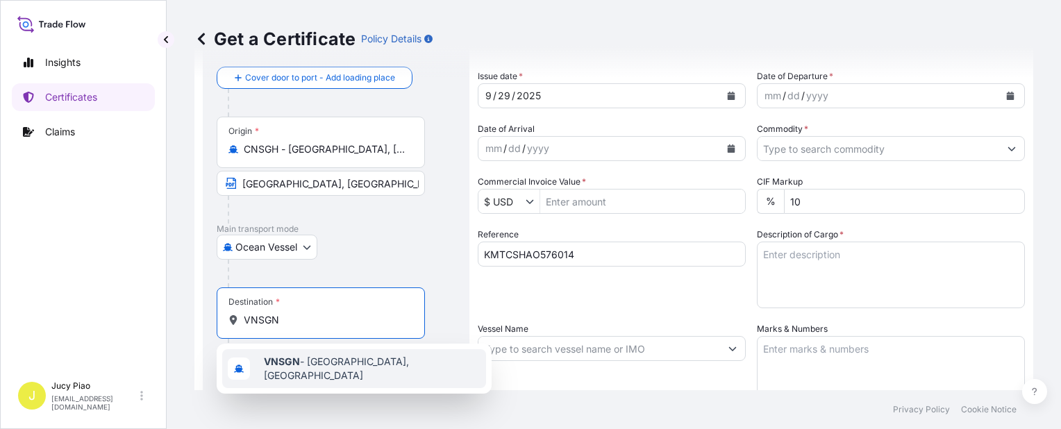
click at [298, 363] on b "VNSGN" at bounding box center [282, 361] width 36 height 12
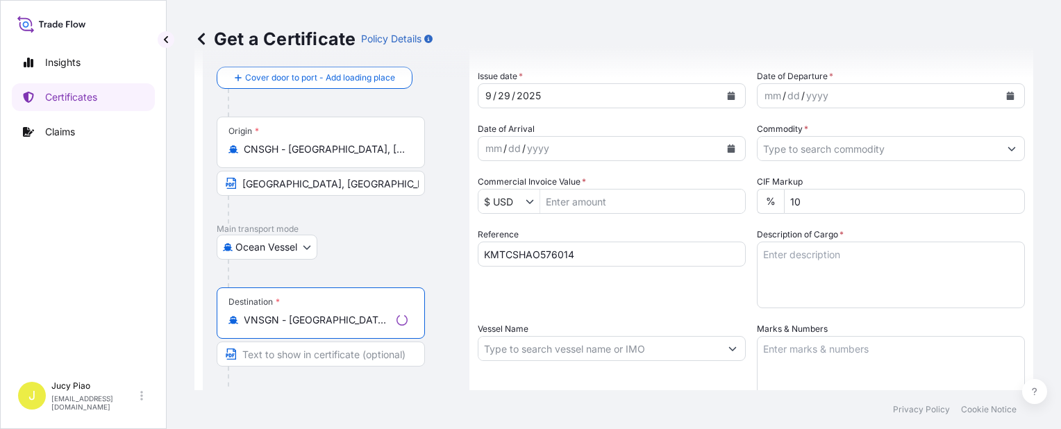
type input "VNSGN - [GEOGRAPHIC_DATA], [GEOGRAPHIC_DATA]"
click at [294, 364] on input "Text to appear on certificate" at bounding box center [321, 354] width 208 height 25
click at [296, 351] on input "Text to appear on certificate" at bounding box center [321, 354] width 208 height 25
paste input "CAT LAI, HOCHIMINH"
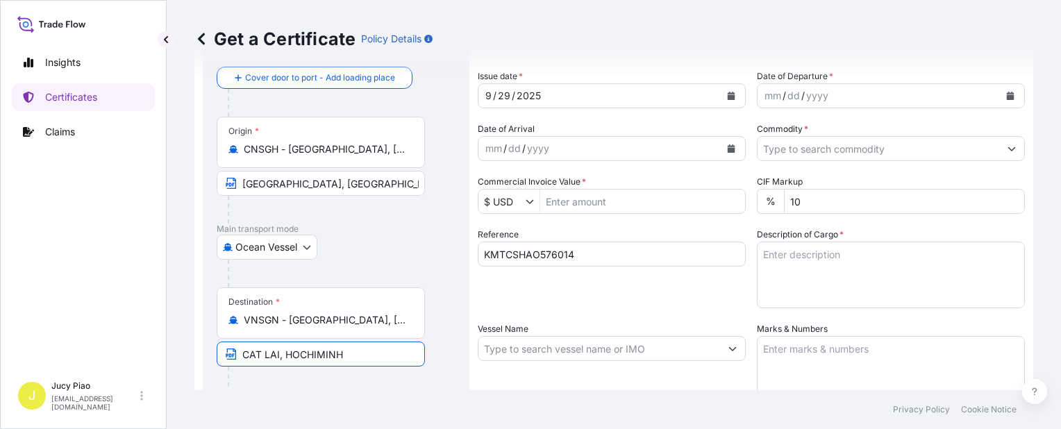
type input "CAT LAI, HOCHIMINH"
click at [302, 373] on div at bounding box center [326, 381] width 197 height 28
click at [614, 294] on div "Reference KMTCSHAO576014" at bounding box center [612, 268] width 268 height 81
click at [509, 96] on div "29" at bounding box center [503, 95] width 15 height 17
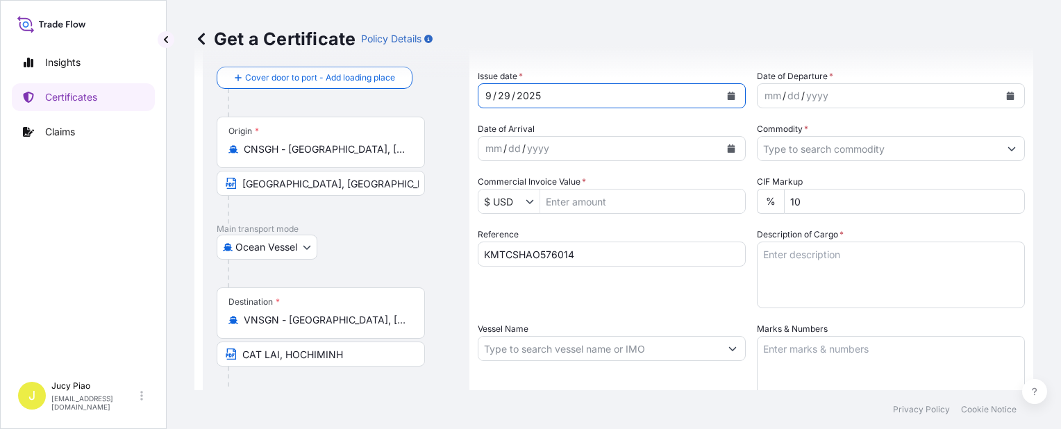
click at [505, 96] on div "29" at bounding box center [503, 95] width 15 height 17
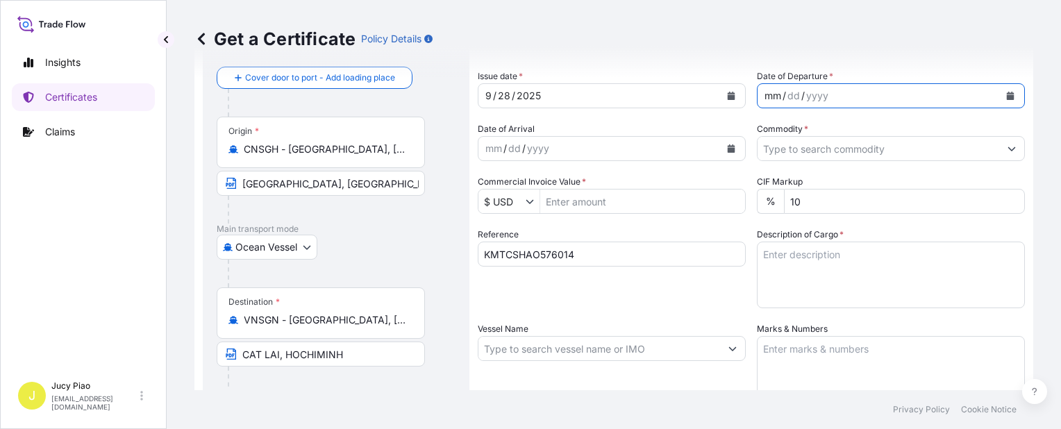
click at [768, 91] on div "mm" at bounding box center [772, 95] width 19 height 17
click at [808, 147] on input "Commodity *" at bounding box center [878, 148] width 242 height 25
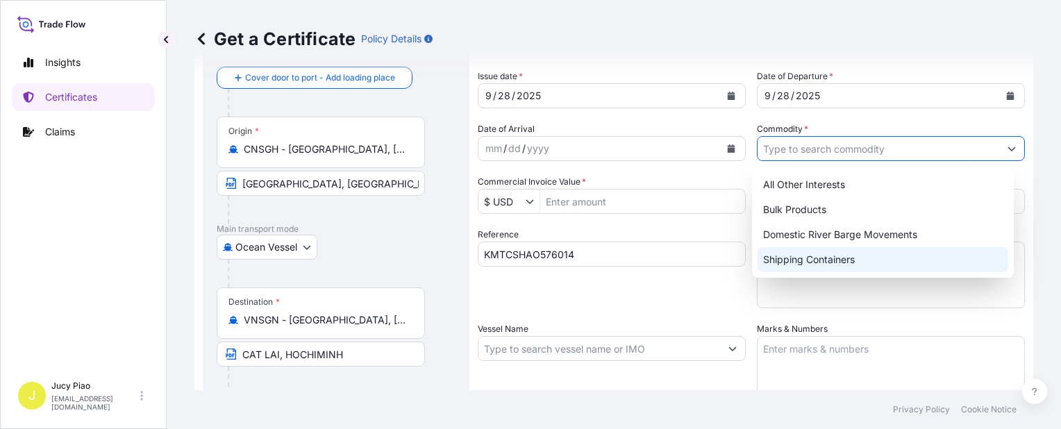
click at [790, 260] on div "Shipping Containers" at bounding box center [882, 259] width 251 height 25
type input "Shipping Containers"
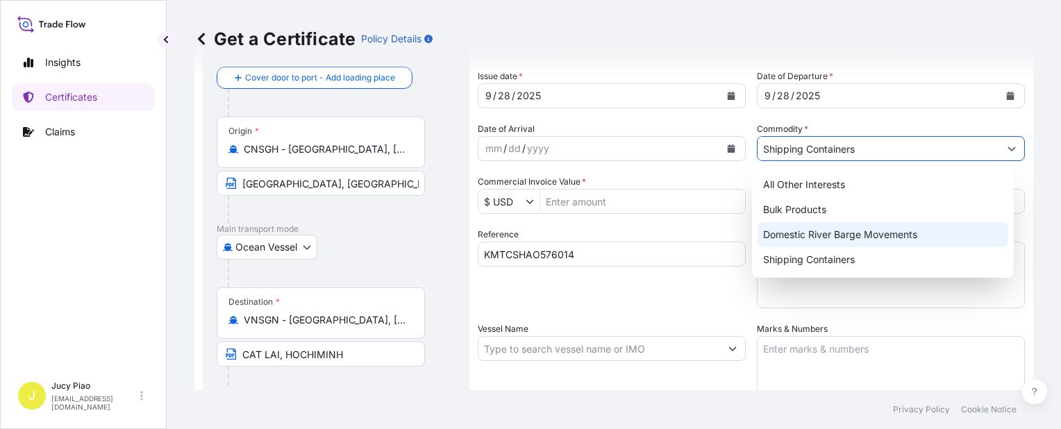
click at [704, 292] on div "Reference KMTCSHAO576014" at bounding box center [612, 268] width 268 height 81
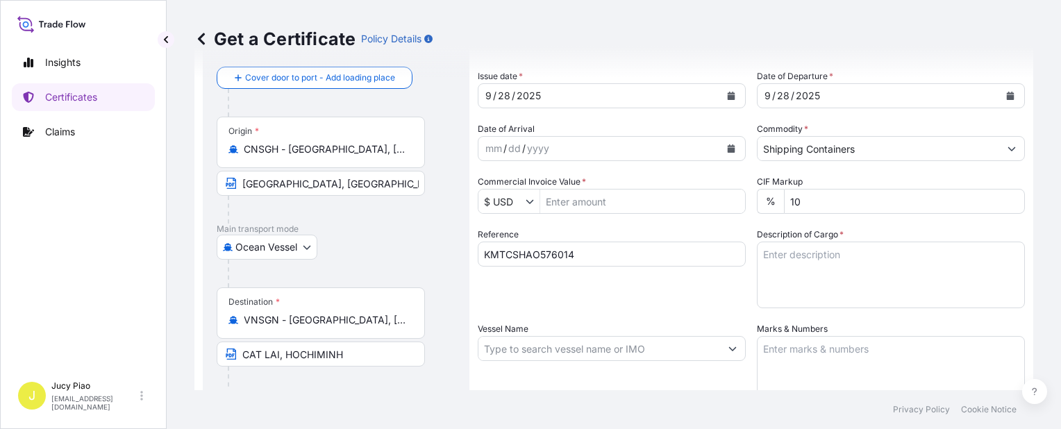
click at [864, 280] on textarea "Description of Cargo *" at bounding box center [891, 275] width 268 height 67
paste textarea "KMTCSHAO568991"
type textarea "KMTCSHAO568991"
drag, startPoint x: 810, startPoint y: 258, endPoint x: 613, endPoint y: 246, distance: 197.5
click at [614, 243] on div "Shipment Details Issue date * [DATE] Date of Departure * [DATE] Date of Arrival…" at bounding box center [751, 348] width 547 height 662
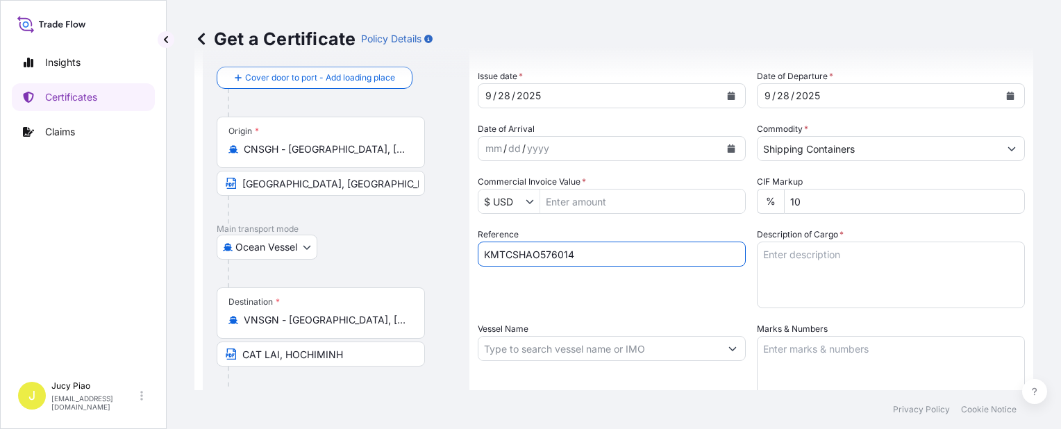
drag, startPoint x: 594, startPoint y: 256, endPoint x: 519, endPoint y: 249, distance: 76.1
click at [519, 249] on input "KMTCSHAO576014" at bounding box center [612, 254] width 268 height 25
click at [622, 258] on input "KMTCSHAO576014" at bounding box center [612, 254] width 268 height 25
click at [581, 259] on input "KMTCSHAO576014" at bounding box center [612, 254] width 268 height 25
drag, startPoint x: 383, startPoint y: 254, endPoint x: 394, endPoint y: 251, distance: 10.8
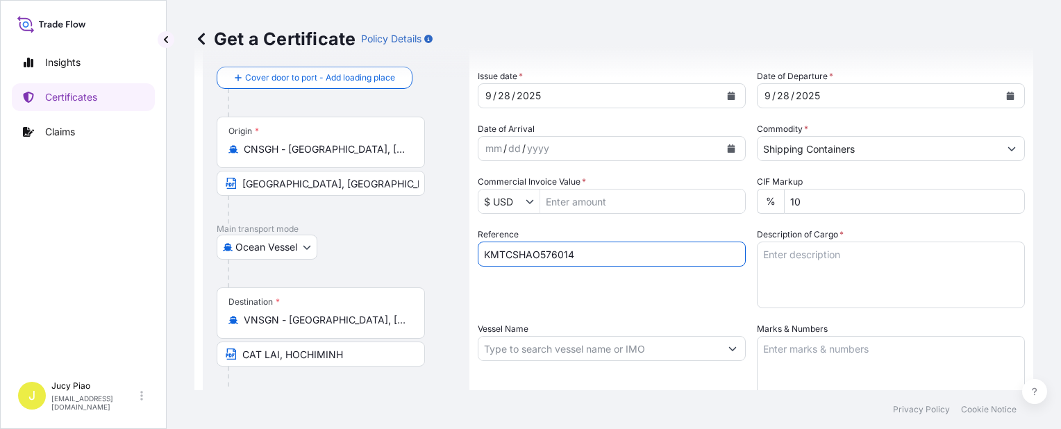
click at [376, 254] on form "Route Details Reset Route Details Cover door to port - Add loading place Place …" at bounding box center [613, 366] width 839 height 717
paste input "68991"
type input "KMTCSHAO568991"
click at [587, 302] on div "Reference KMTCSHAO568991" at bounding box center [612, 268] width 268 height 81
click at [818, 268] on textarea "Description of Cargo *" at bounding box center [891, 275] width 268 height 67
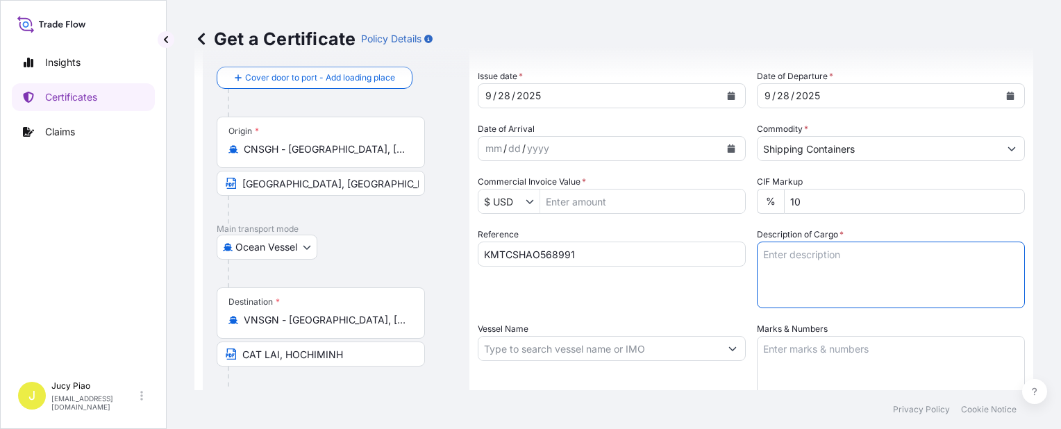
paste textarea "THERMOPLASTIC POLYURETHANE HS CODE: 390950 TAX ID: 3600659583 20 PALLETS (20 SA…"
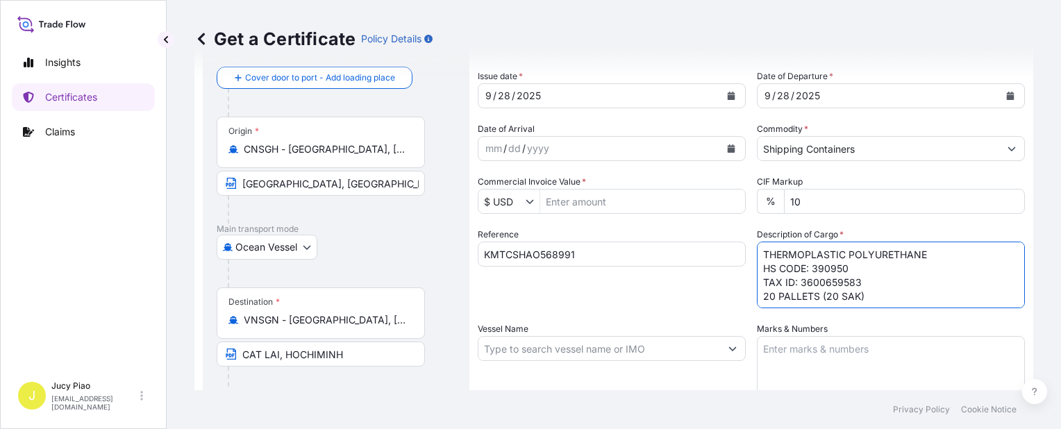
type textarea "THERMOPLASTIC POLYURETHANE HS CODE: 390950 TAX ID: 3600659583 20 PALLETS (20 SA…"
click at [830, 366] on textarea "Marks & Numbers" at bounding box center [891, 370] width 268 height 69
paste textarea "VIETNAM [PERSON_NAME] /51DD902"
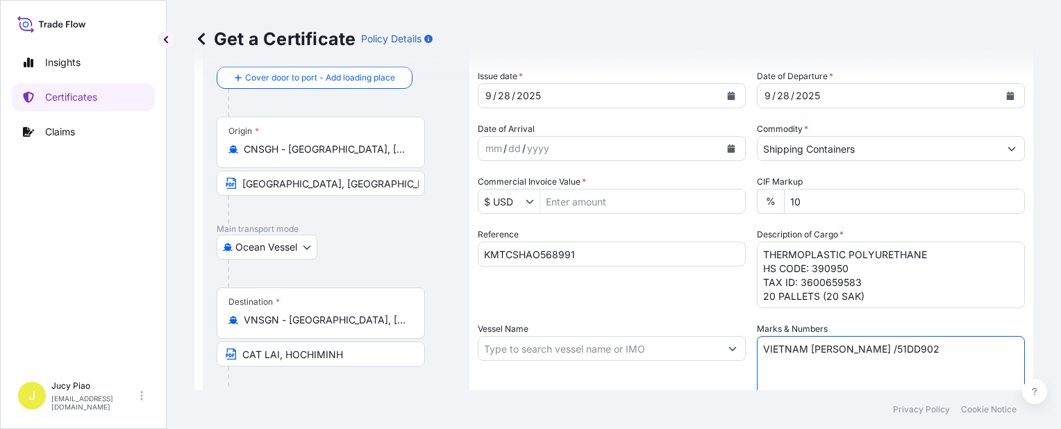
type textarea "VIETNAM [PERSON_NAME] /51DD902"
click at [522, 349] on input "Vessel Name" at bounding box center [599, 348] width 242 height 25
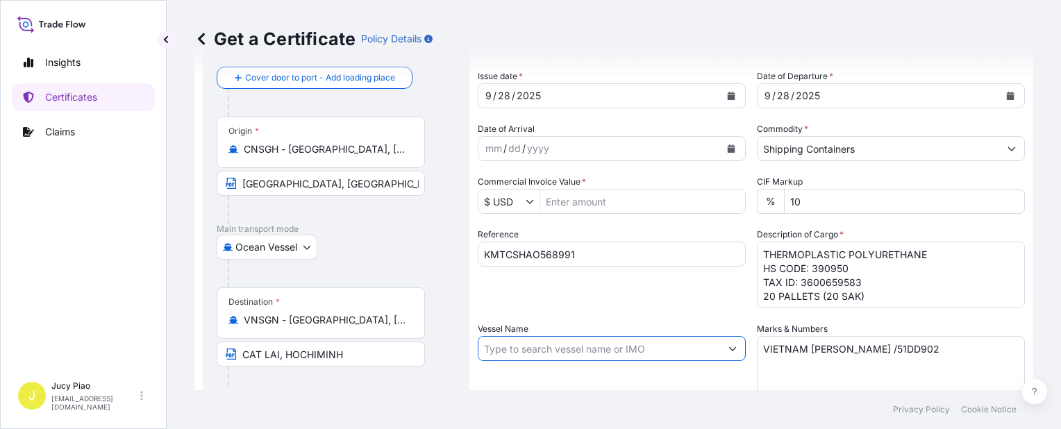
paste input "POS [GEOGRAPHIC_DATA]"
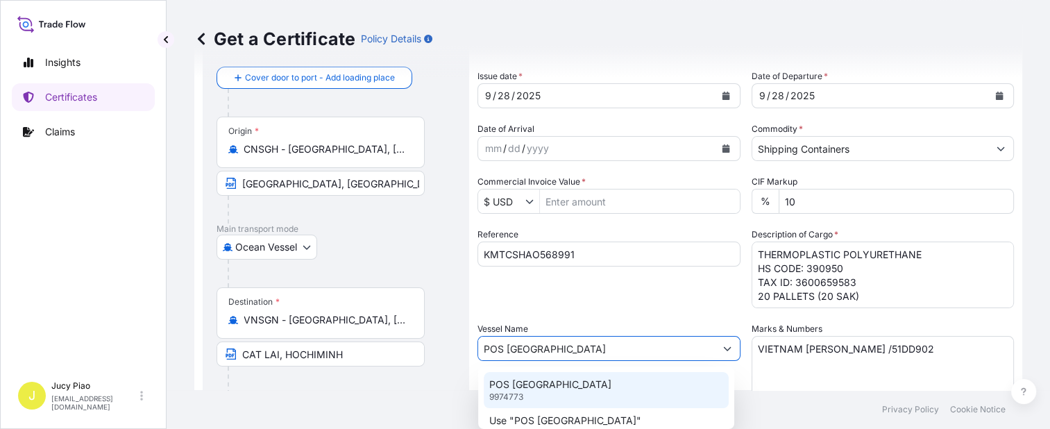
click at [521, 390] on p "POS [GEOGRAPHIC_DATA]" at bounding box center [550, 385] width 122 height 14
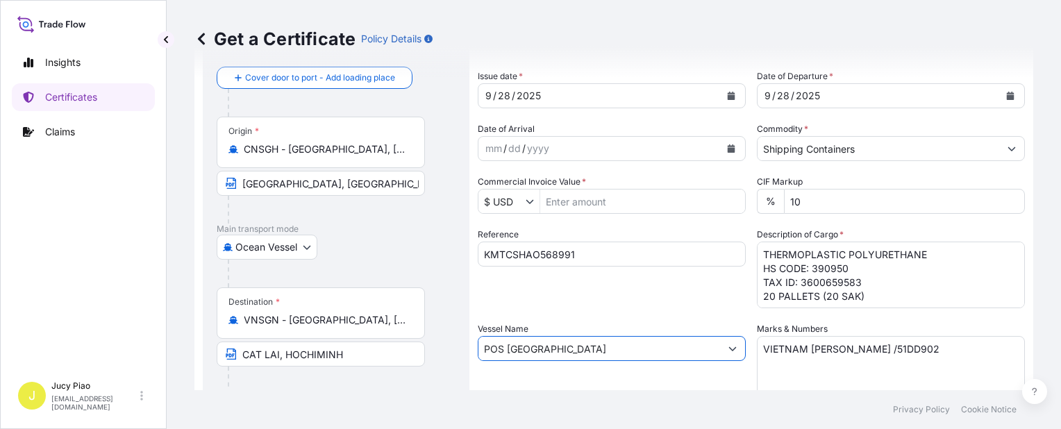
type input "POS [GEOGRAPHIC_DATA]"
click at [603, 302] on div "Reference KMTCSHAO568991" at bounding box center [612, 268] width 268 height 81
click at [646, 314] on div "Shipment Details Issue date * [DATE] Date of Departure * [DATE] Date of Arrival…" at bounding box center [751, 348] width 547 height 662
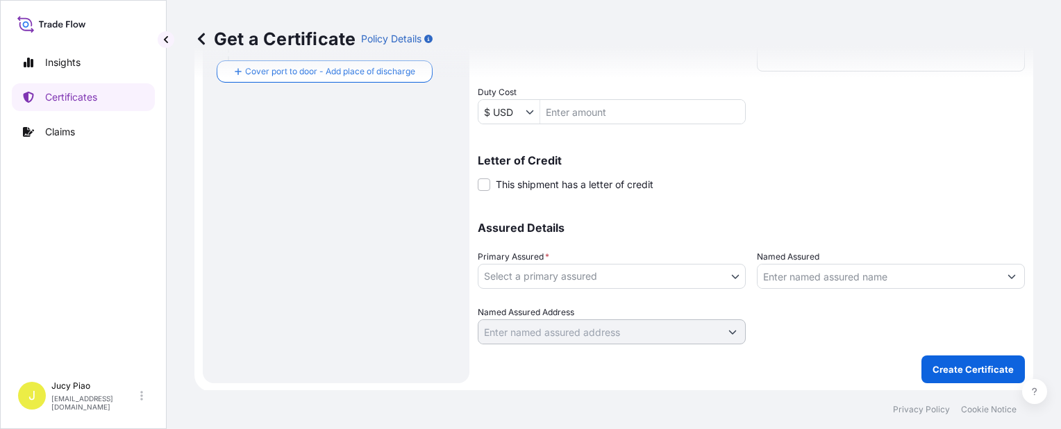
click at [667, 280] on body "Insights Certificates Claims J Jucy Piao [EMAIL_ADDRESS][DOMAIN_NAME] Get a Cer…" at bounding box center [530, 214] width 1061 height 429
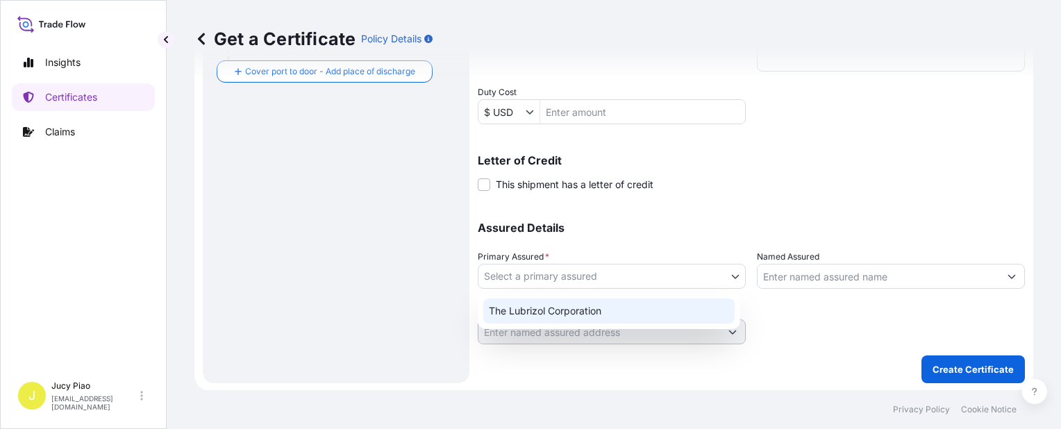
click at [625, 310] on div "The Lubrizol Corporation" at bounding box center [608, 311] width 251 height 25
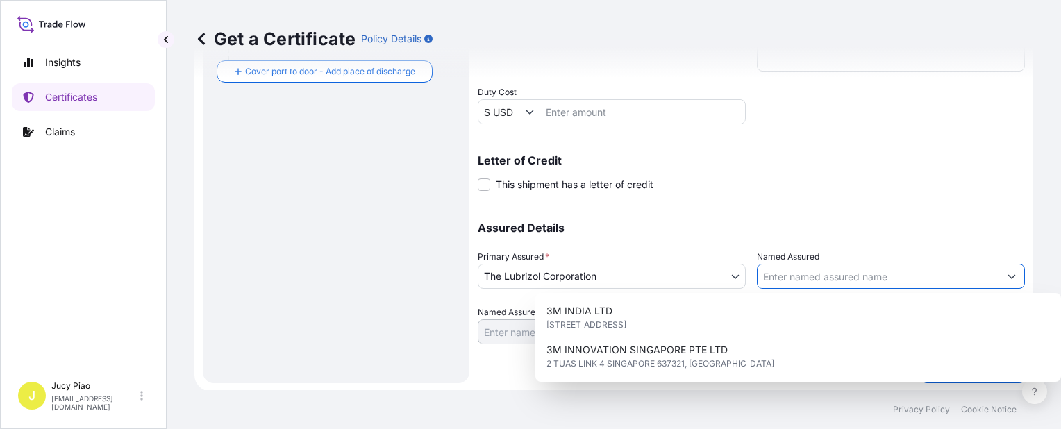
click at [888, 282] on input "Named Assured" at bounding box center [878, 276] width 242 height 25
paste input "VIETNAM [PERSON_NAME] ORIENT CO., LTD."
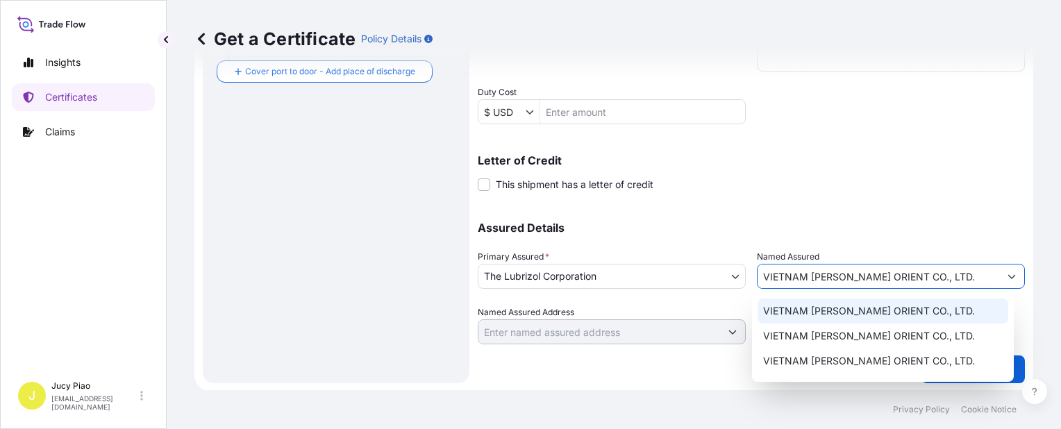
click at [896, 314] on span "VIETNAM [PERSON_NAME] ORIENT CO., LTD." at bounding box center [869, 311] width 212 height 14
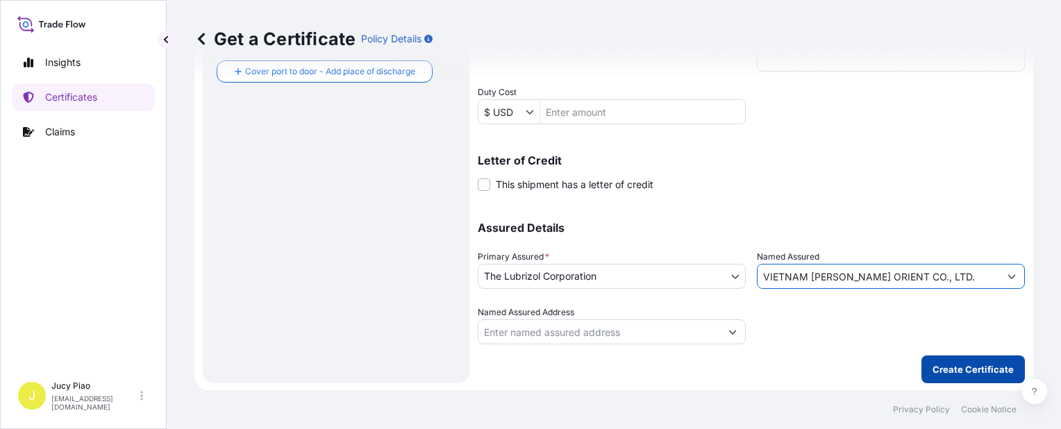
type input "VIETNAM [PERSON_NAME] ORIENT CO., LTD."
click at [935, 364] on p "Create Certificate" at bounding box center [972, 369] width 81 height 14
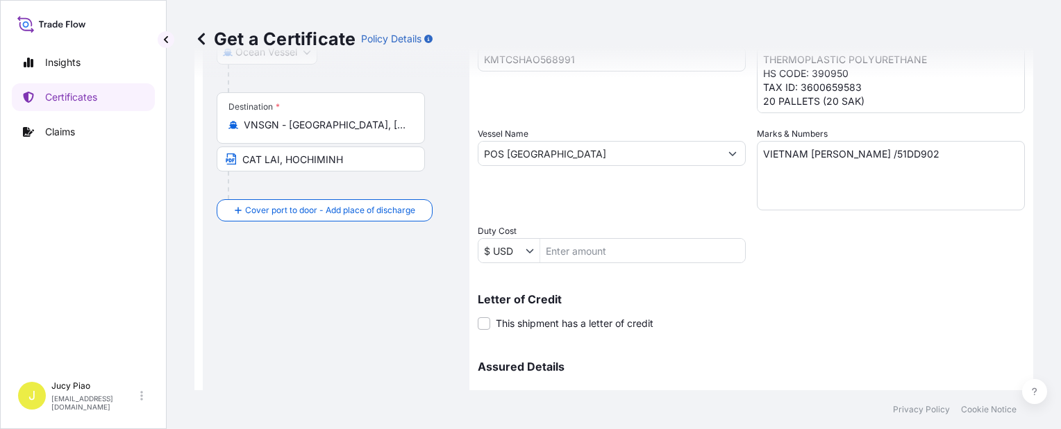
scroll to position [0, 0]
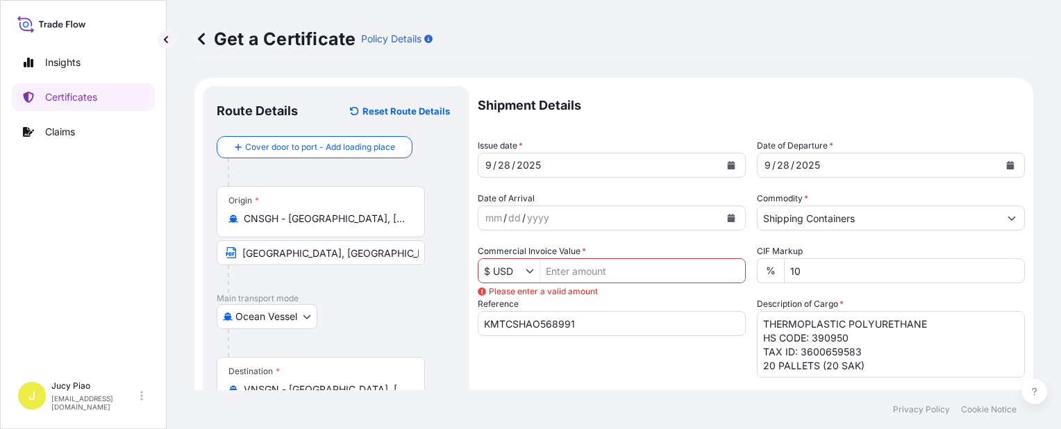
click at [585, 274] on input "Commercial Invoice Value *" at bounding box center [642, 270] width 205 height 25
type input "108,400.06"
click at [698, 359] on div "Reference KMTCSHAO568991" at bounding box center [612, 337] width 268 height 81
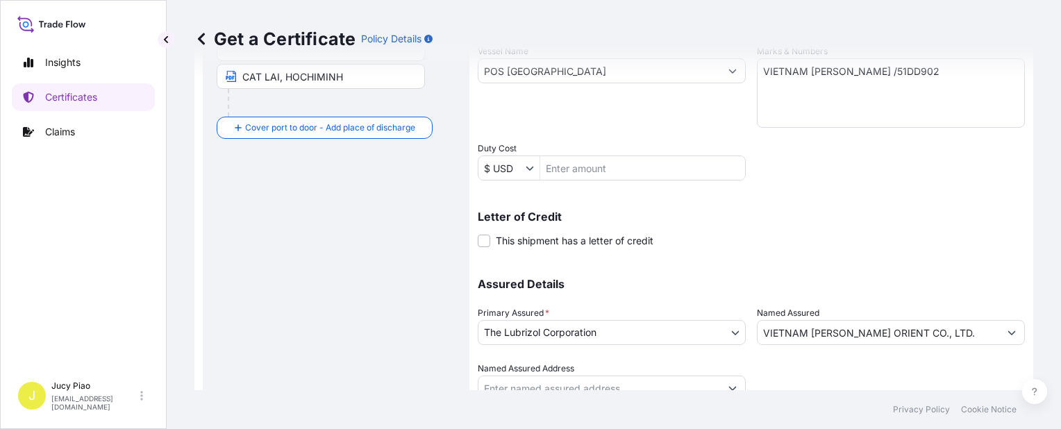
scroll to position [403, 0]
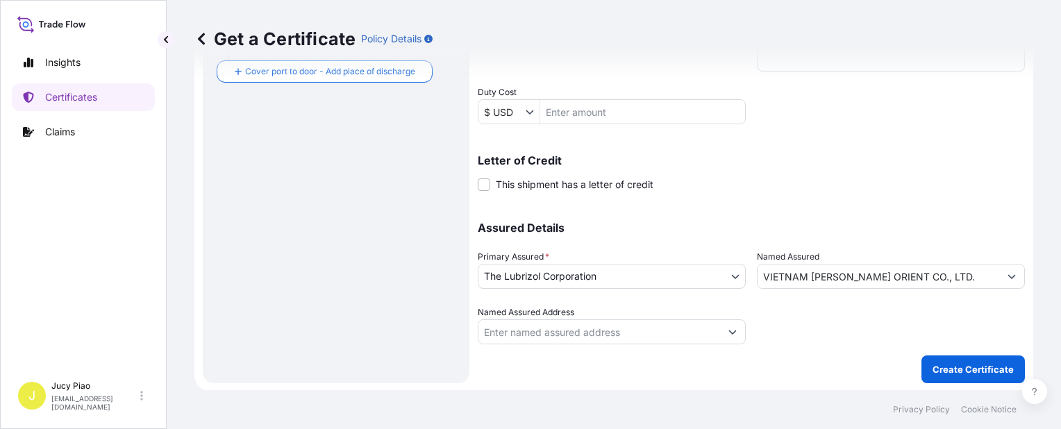
click at [944, 363] on p "Create Certificate" at bounding box center [972, 369] width 81 height 14
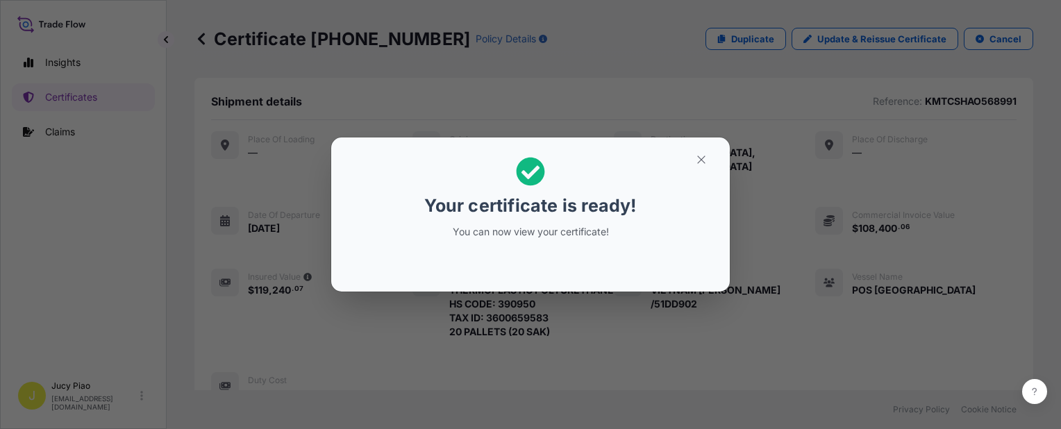
click at [700, 168] on button "button" at bounding box center [701, 160] width 35 height 22
click at [702, 160] on icon "button" at bounding box center [701, 159] width 8 height 8
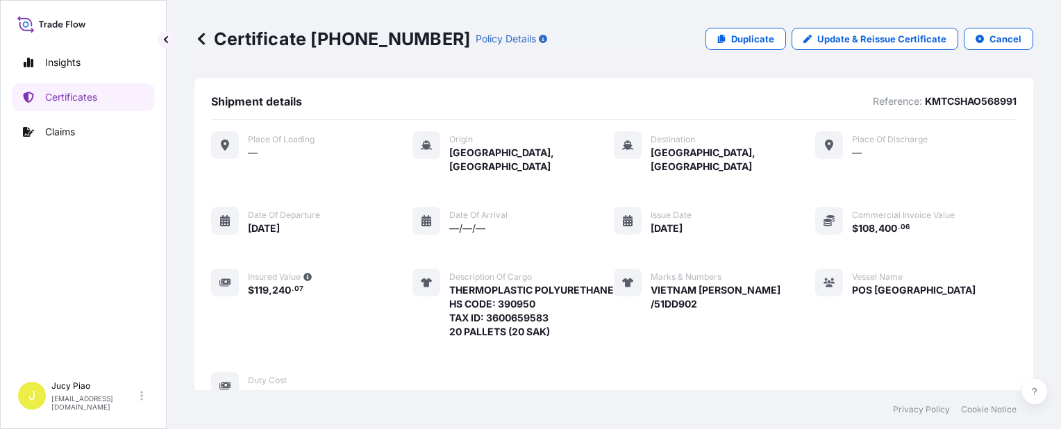
click at [753, 321] on div "Marks & Numbers VIETNAM [PERSON_NAME] /51DD902" at bounding box center [714, 304] width 201 height 70
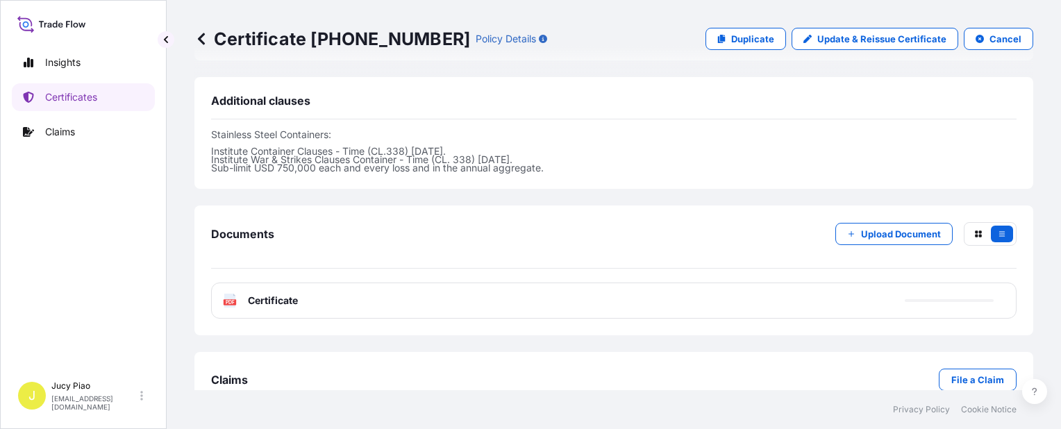
scroll to position [512, 0]
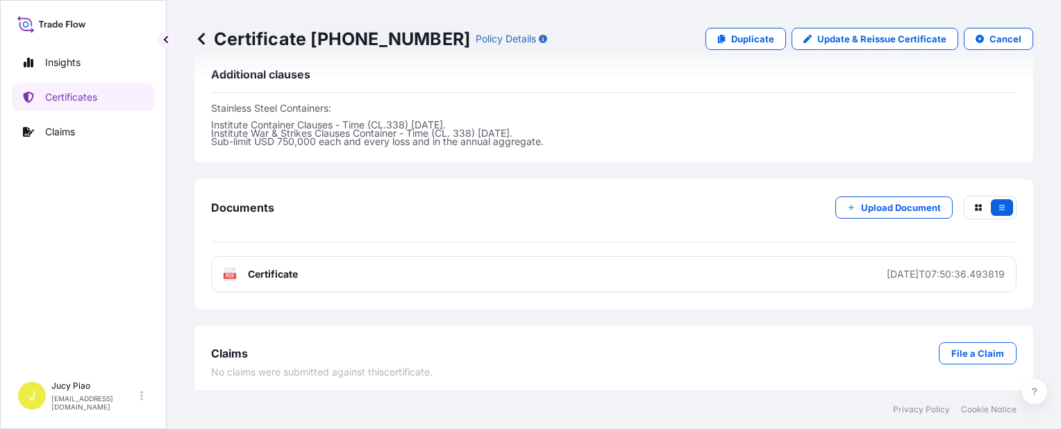
click at [742, 287] on div "Documents Upload Document PDF Certificate [DATE]T07:50:36.493819" at bounding box center [613, 244] width 839 height 130
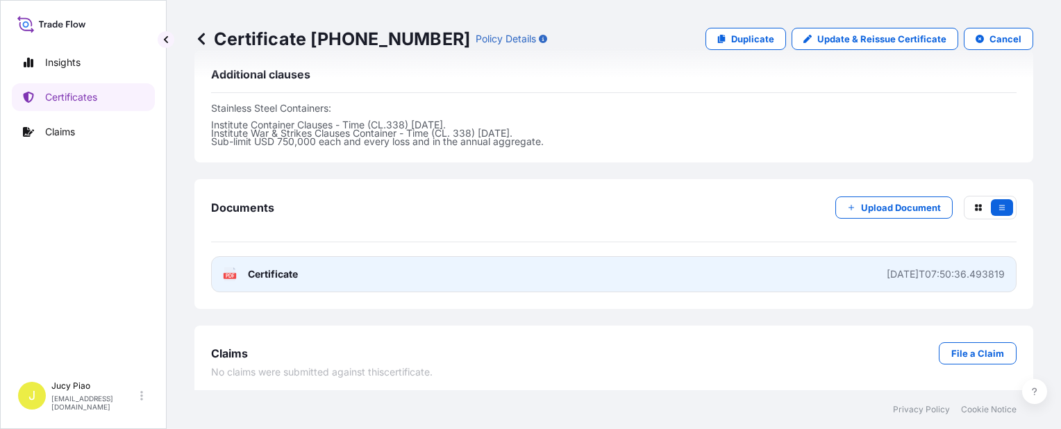
click at [743, 278] on link "PDF Certificate [DATE]T07:50:36.493819" at bounding box center [613, 274] width 805 height 36
